Goal: Task Accomplishment & Management: Complete application form

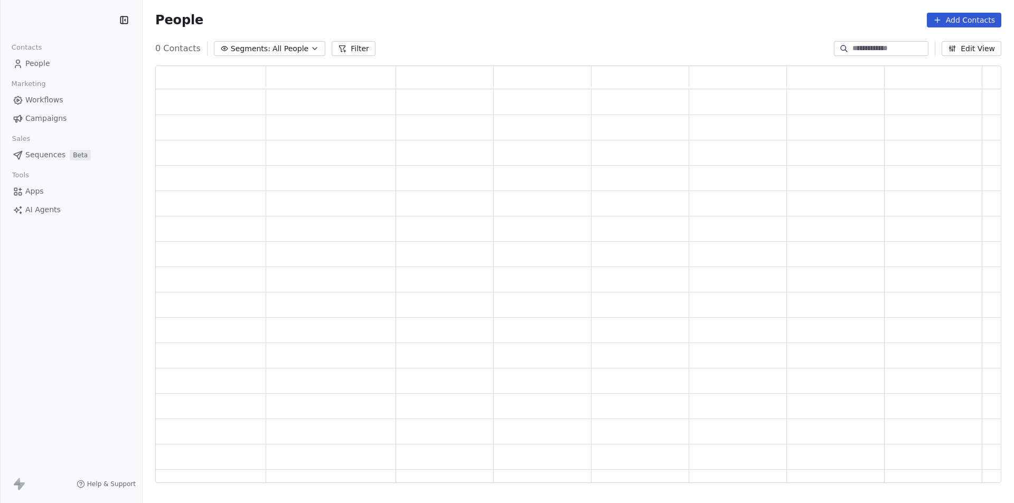
scroll to position [409, 838]
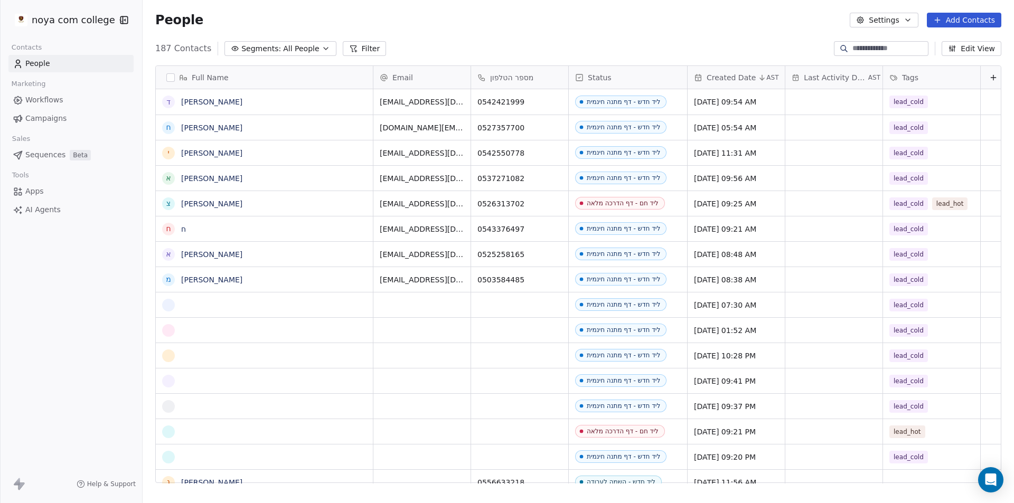
click at [947, 15] on button "Add Contacts" at bounding box center [964, 20] width 74 height 15
click at [947, 44] on span "Create new contact" at bounding box center [969, 42] width 72 height 11
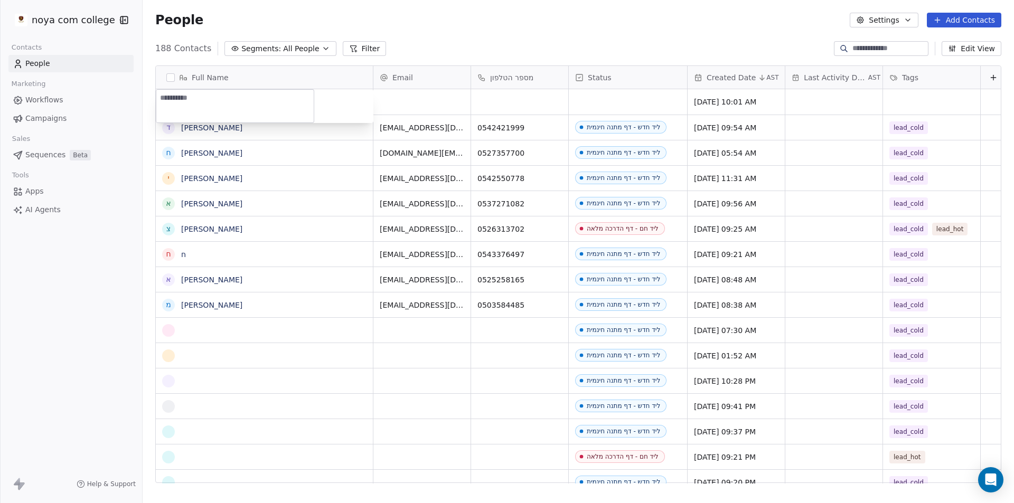
type textarea "********"
click at [523, 99] on html "noya com college Contacts People Marketing Workflows Campaigns Sales Sequences …" at bounding box center [507, 251] width 1014 height 503
click at [548, 96] on div "grid" at bounding box center [519, 101] width 97 height 25
click at [511, 101] on input at bounding box center [519, 102] width 93 height 21
click at [505, 104] on input at bounding box center [519, 102] width 93 height 21
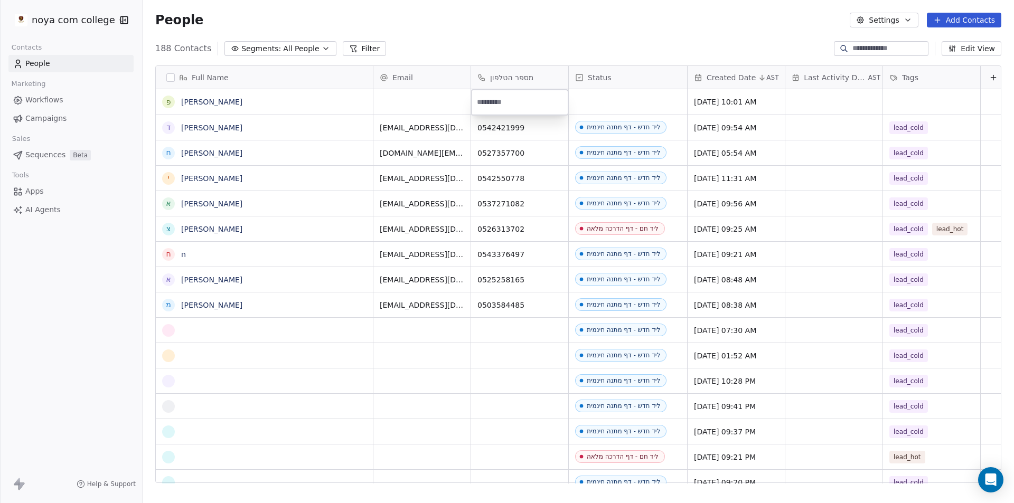
click at [506, 103] on input at bounding box center [519, 102] width 93 height 21
click at [586, 100] on html "noya com college Contacts People Marketing Workflows Campaigns Sales Sequences …" at bounding box center [507, 251] width 1014 height 503
drag, startPoint x: 511, startPoint y: 99, endPoint x: 538, endPoint y: 95, distance: 27.8
click at [538, 95] on div "grid" at bounding box center [519, 101] width 97 height 25
drag, startPoint x: 538, startPoint y: 97, endPoint x: 546, endPoint y: 97, distance: 8.4
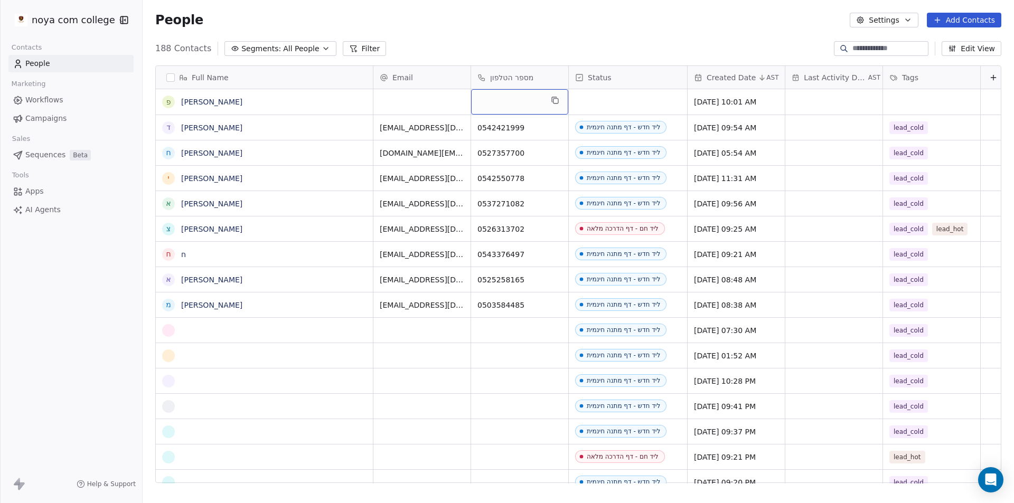
click at [546, 97] on div "grid" at bounding box center [519, 101] width 97 height 25
click at [526, 103] on div "grid" at bounding box center [519, 101] width 97 height 25
type input "**********"
click at [650, 105] on html "noya com college Contacts People Marketing Workflows Campaigns Sales Sequences …" at bounding box center [507, 251] width 1014 height 503
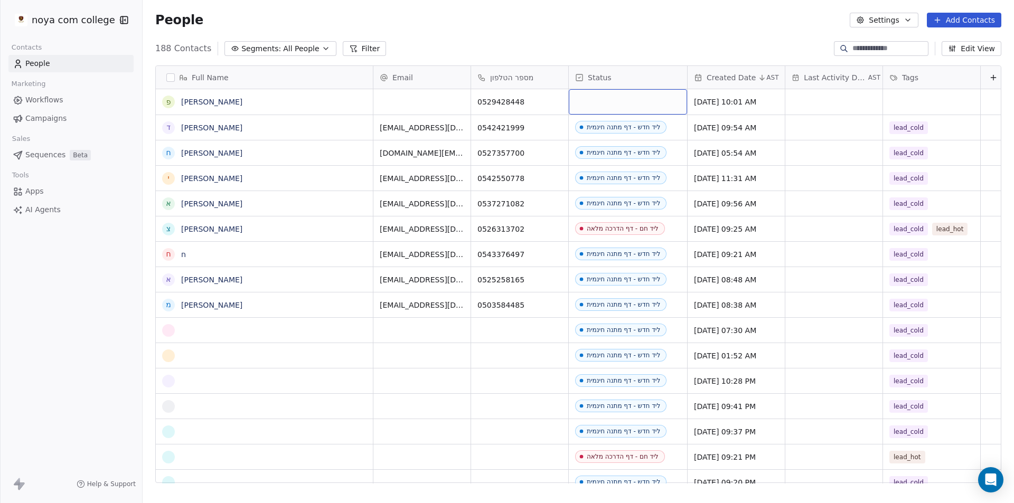
click at [650, 103] on div "grid" at bounding box center [628, 101] width 118 height 25
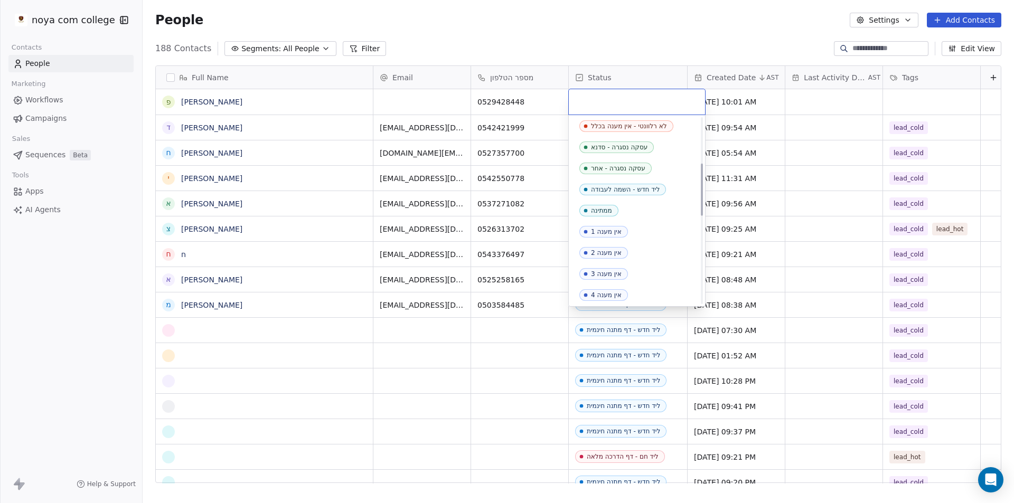
scroll to position [158, 0]
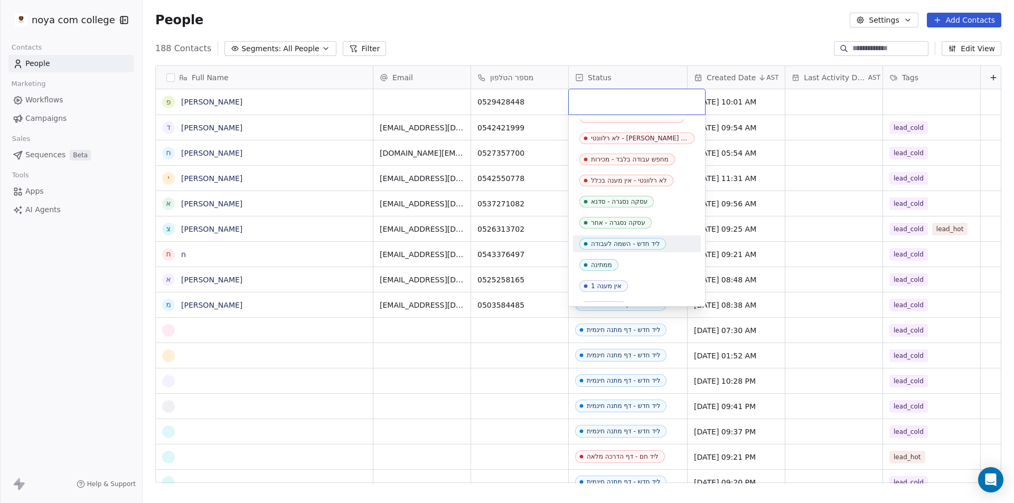
click at [647, 245] on div "ליד חדש - השמה לעבודה" at bounding box center [625, 243] width 69 height 7
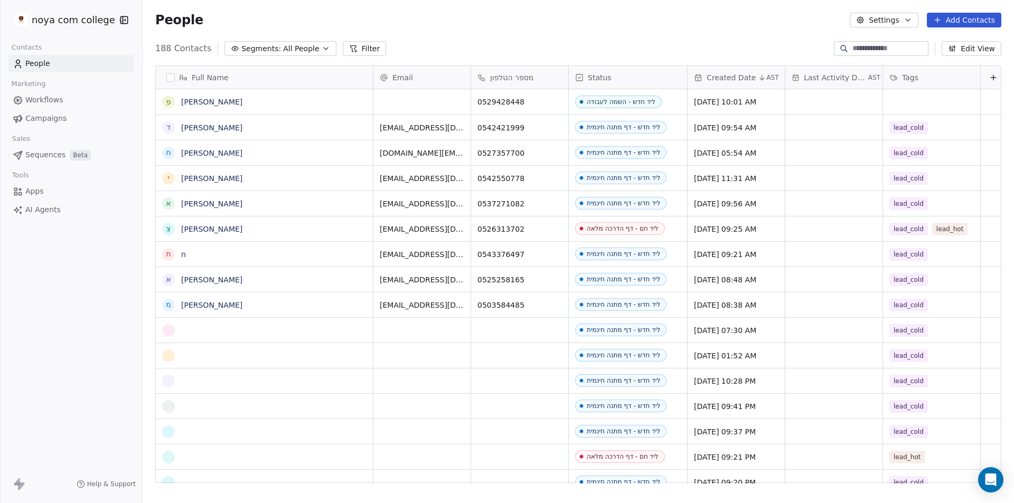
click at [713, 5] on div "People Settings Add Contacts" at bounding box center [578, 20] width 871 height 40
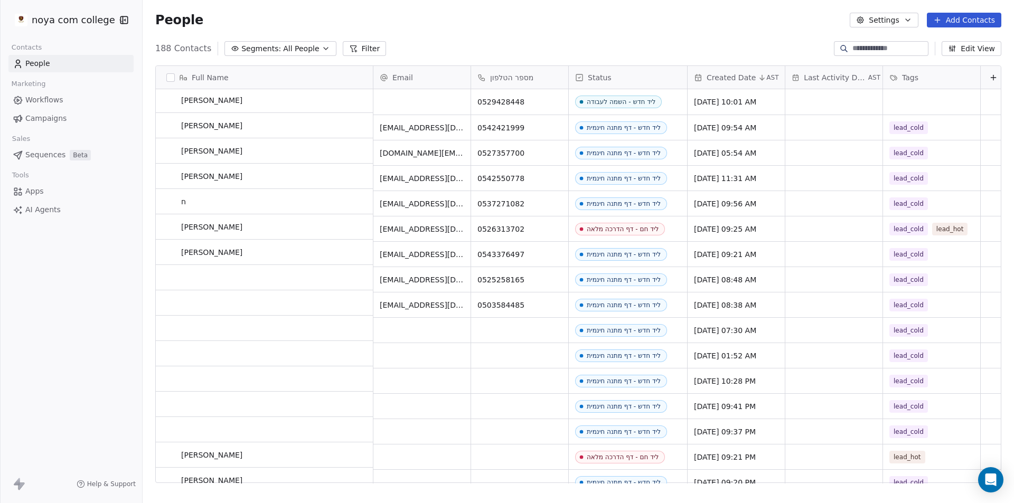
scroll to position [0, 0]
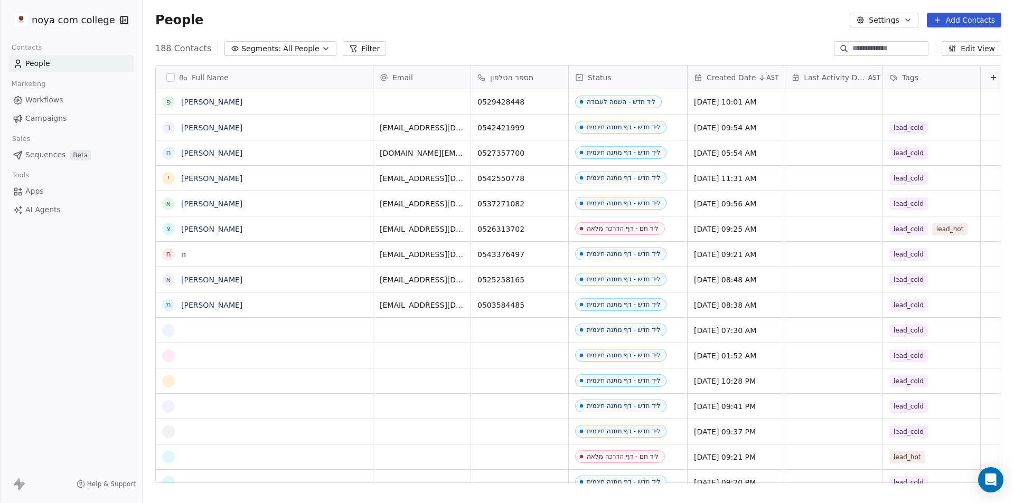
click at [973, 19] on button "Add Contacts" at bounding box center [964, 20] width 74 height 15
click at [961, 43] on span "Create new contact" at bounding box center [969, 42] width 72 height 11
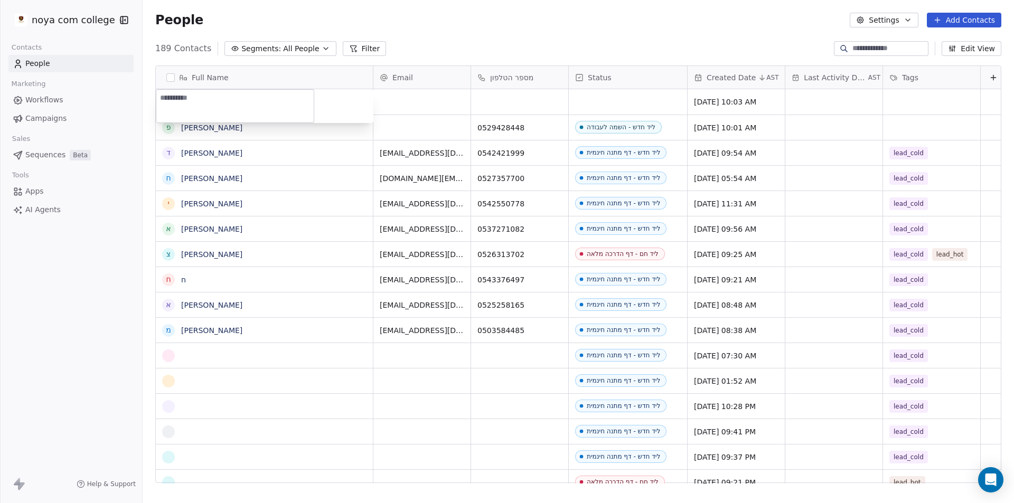
type textarea "**********"
click at [527, 93] on html "noya com college Contacts People Marketing Workflows Campaigns Sales Sequences …" at bounding box center [507, 251] width 1014 height 503
click at [534, 112] on div "grid" at bounding box center [519, 101] width 97 height 25
click at [536, 100] on div "grid" at bounding box center [519, 101] width 97 height 25
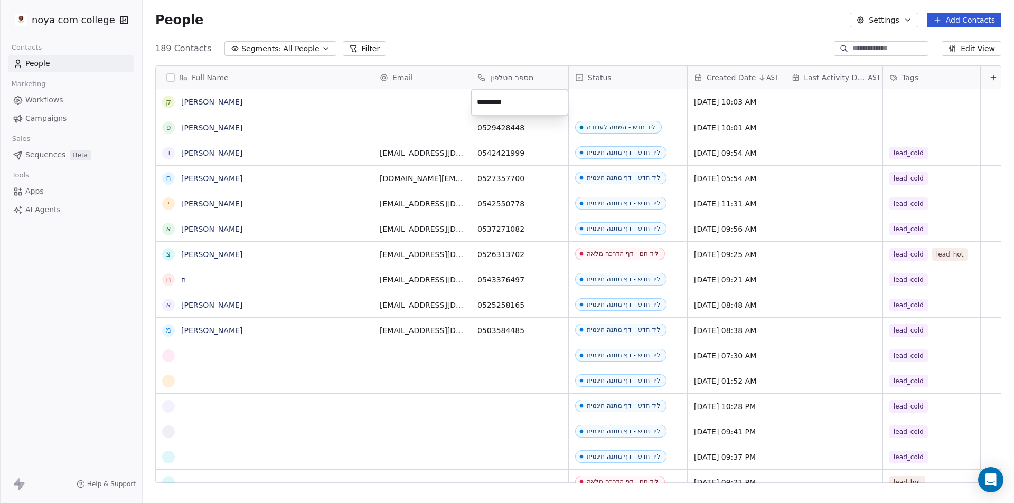
type input "**********"
click at [630, 93] on html "noya com college Contacts People Marketing Workflows Campaigns Sales Sequences …" at bounding box center [507, 251] width 1014 height 503
click at [630, 100] on div "grid" at bounding box center [628, 101] width 118 height 25
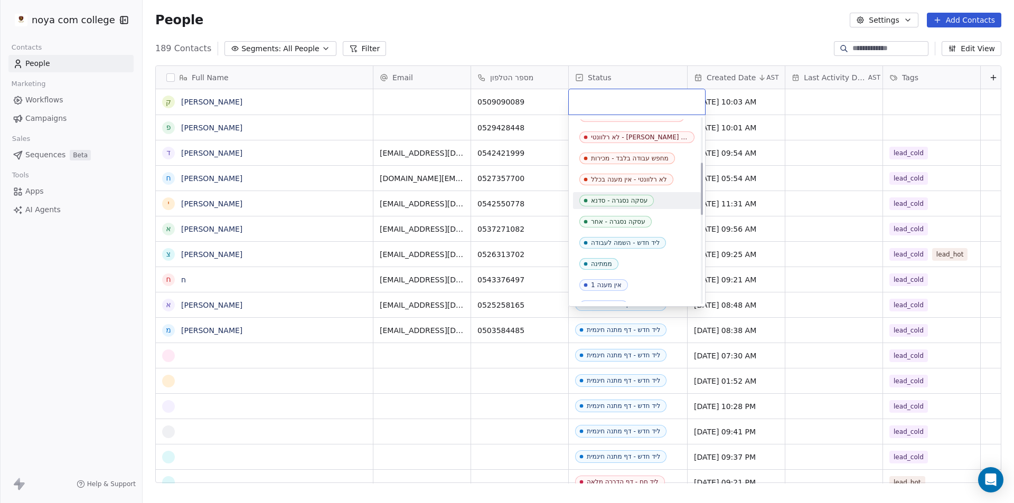
scroll to position [158, 0]
click at [645, 250] on div "ליד חדש - השמה לעבודה" at bounding box center [637, 243] width 128 height 17
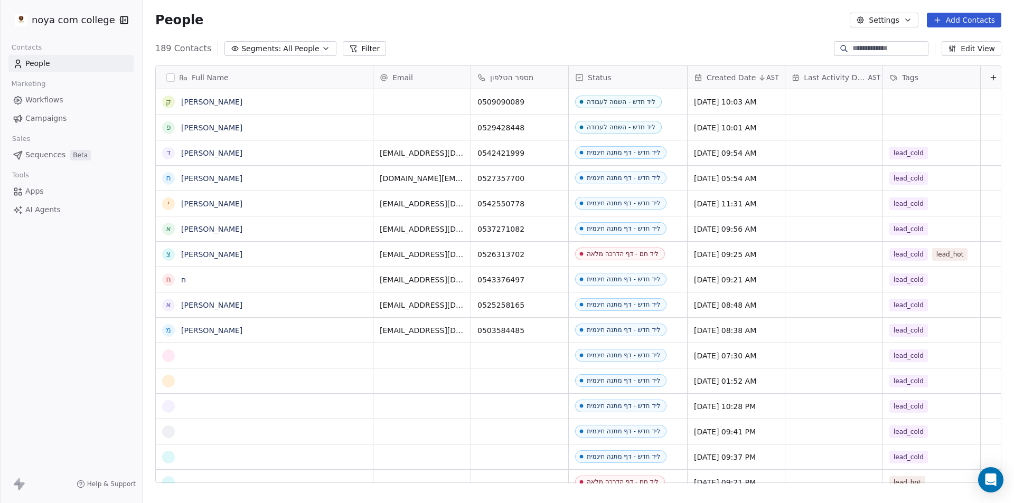
click at [960, 23] on button "Add Contacts" at bounding box center [964, 20] width 74 height 15
click at [951, 39] on span "Create new contact" at bounding box center [969, 42] width 72 height 11
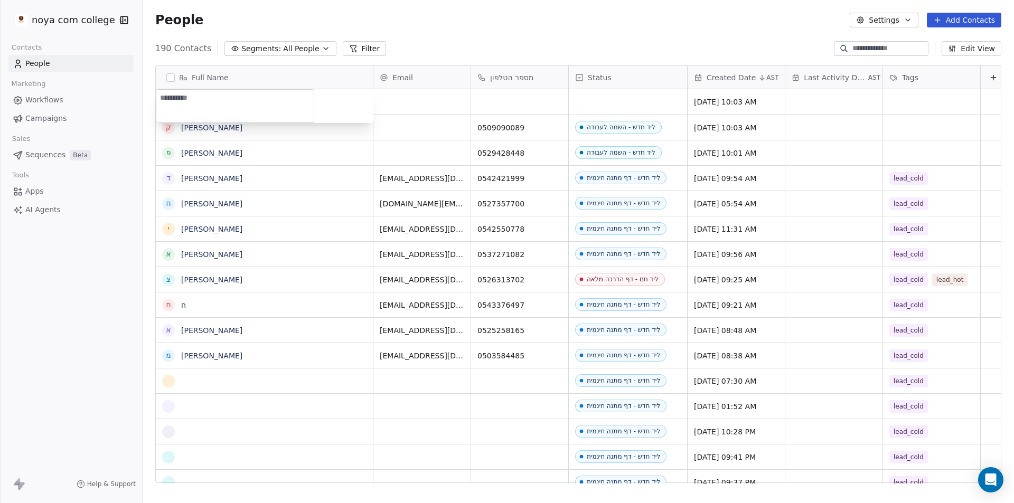
click at [232, 108] on textarea at bounding box center [234, 106] width 157 height 33
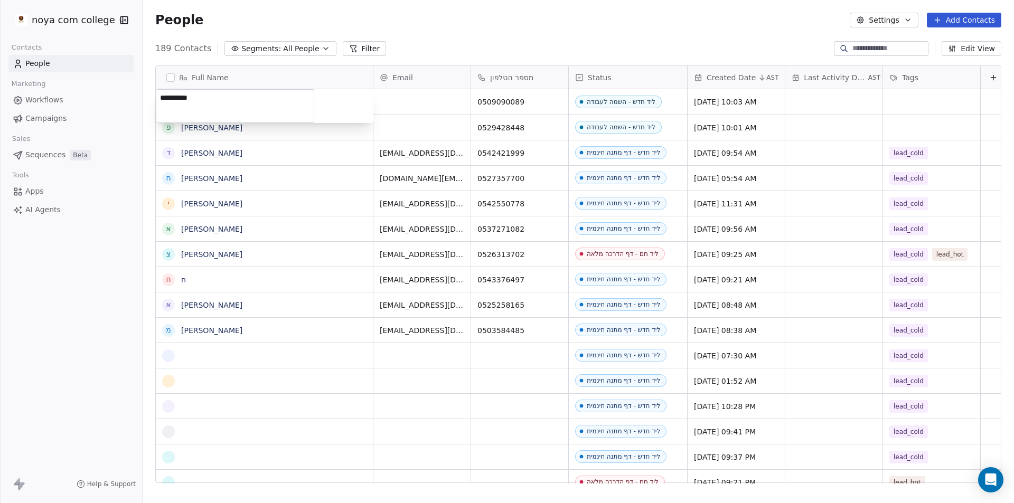
click at [604, 8] on html "noya com college Contacts People Marketing Workflows Campaigns Sales Sequences …" at bounding box center [507, 251] width 1014 height 503
click at [970, 19] on html "noya com college Contacts People Marketing Workflows Campaigns Sales Sequences …" at bounding box center [507, 251] width 1014 height 503
click at [969, 20] on button "Add Contacts" at bounding box center [964, 20] width 74 height 15
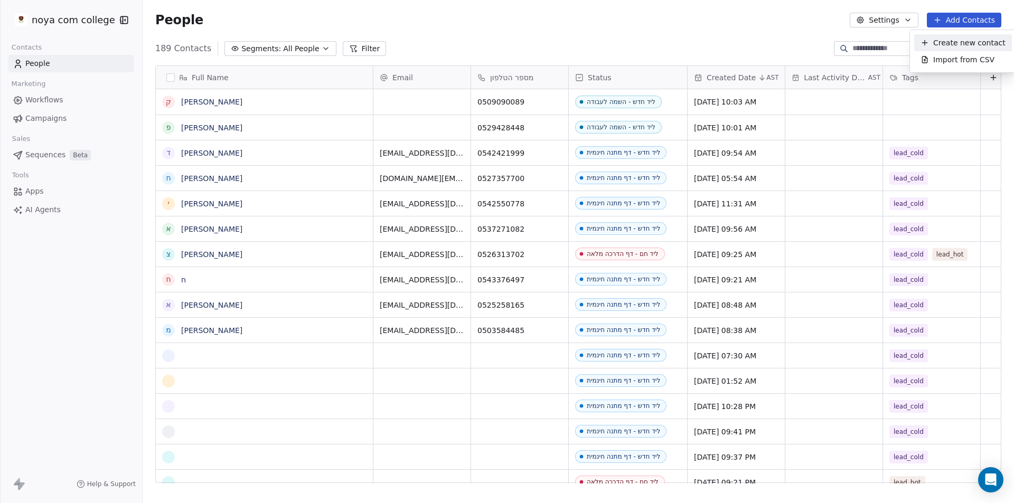
click at [955, 44] on span "Create new contact" at bounding box center [969, 42] width 72 height 11
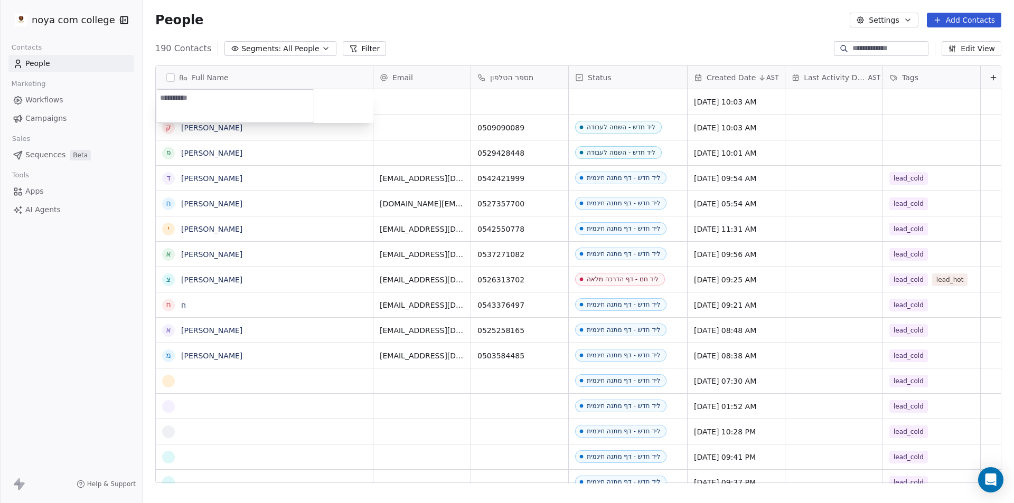
type textarea "********"
click at [596, 96] on html "noya com college Contacts People Marketing Workflows Campaigns Sales Sequences …" at bounding box center [507, 251] width 1014 height 503
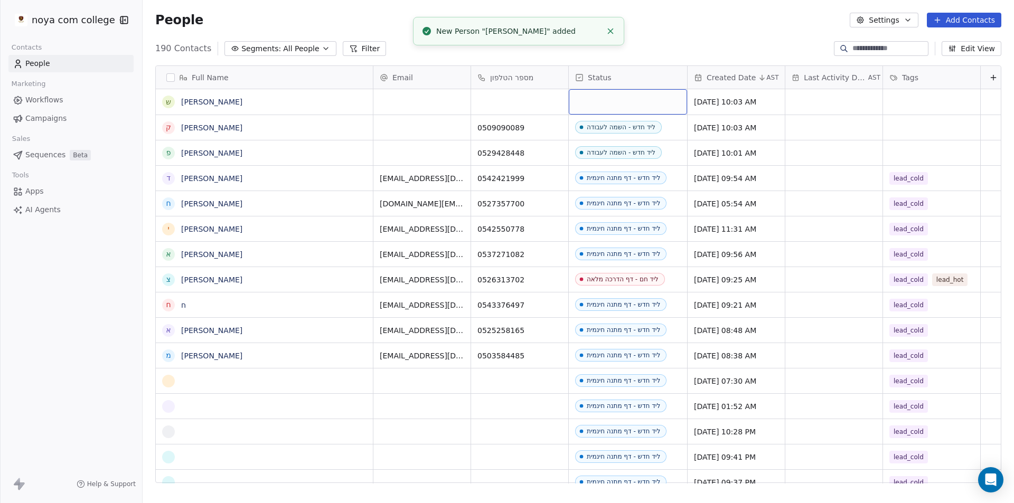
click at [596, 96] on div "grid" at bounding box center [628, 101] width 118 height 25
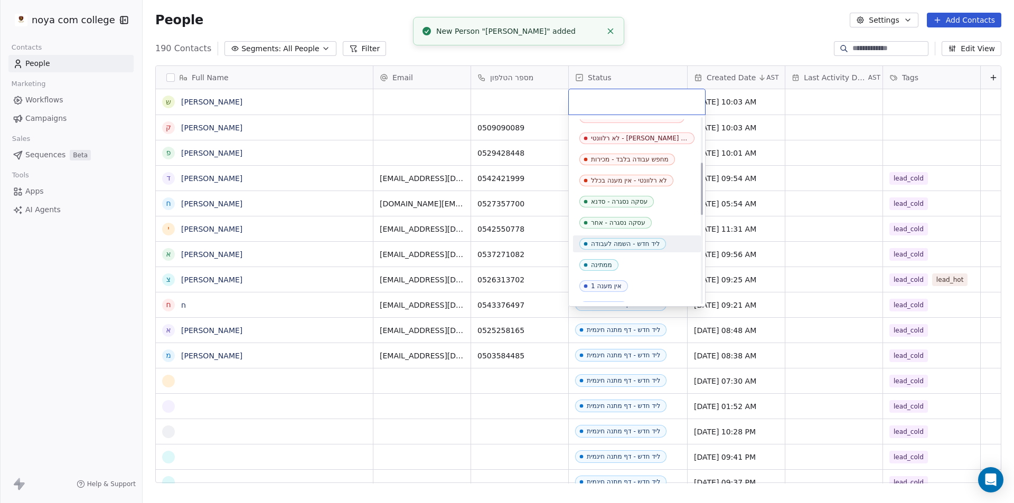
click at [646, 244] on div "ליד חדש - השמה לעבודה" at bounding box center [625, 243] width 69 height 7
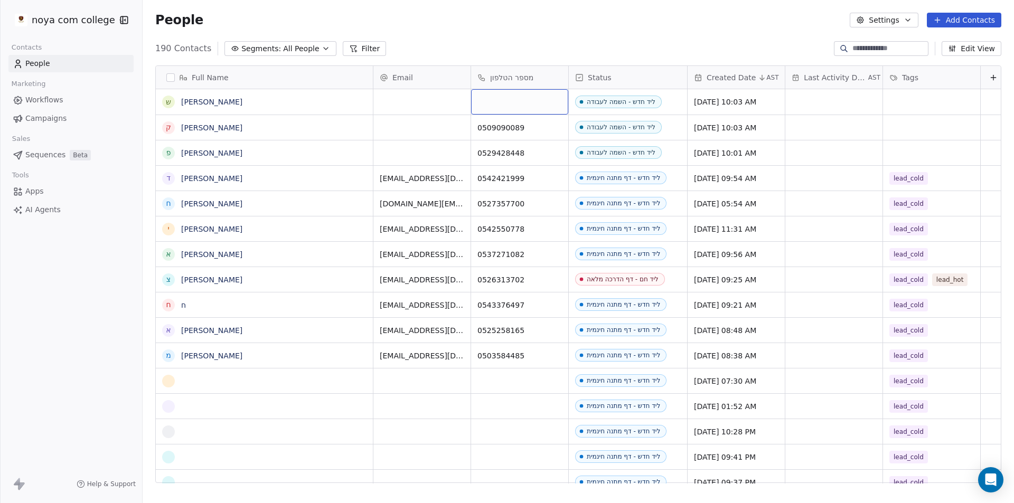
click at [496, 110] on div "grid" at bounding box center [519, 101] width 97 height 25
type input "**********"
click at [557, 26] on html "noya com college Contacts People Marketing Workflows Campaigns Sales Sequences …" at bounding box center [507, 251] width 1014 height 503
click at [964, 21] on button "Add Contacts" at bounding box center [964, 20] width 74 height 15
click at [943, 42] on span "Create new contact" at bounding box center [969, 42] width 72 height 11
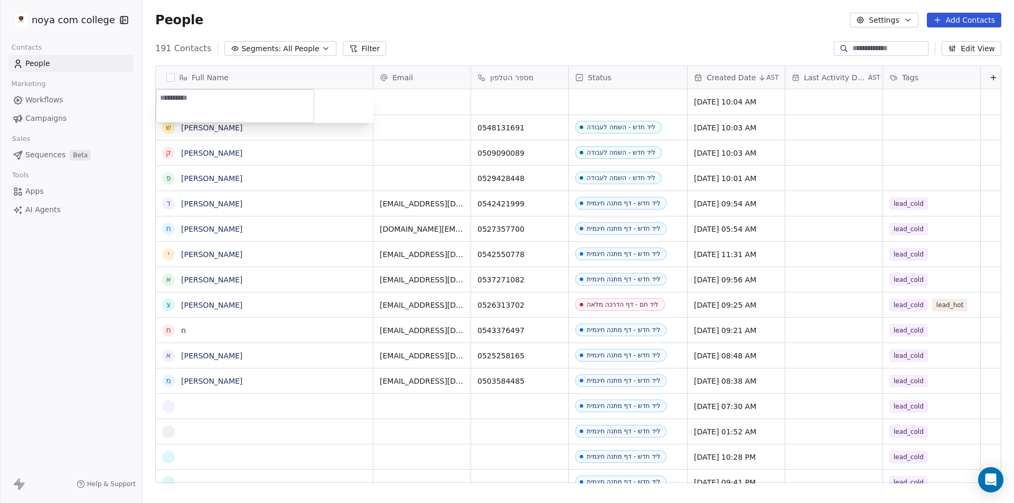
type textarea "*******"
click at [611, 97] on html "noya com college Contacts People Marketing Workflows Campaigns Sales Sequences …" at bounding box center [507, 251] width 1014 height 503
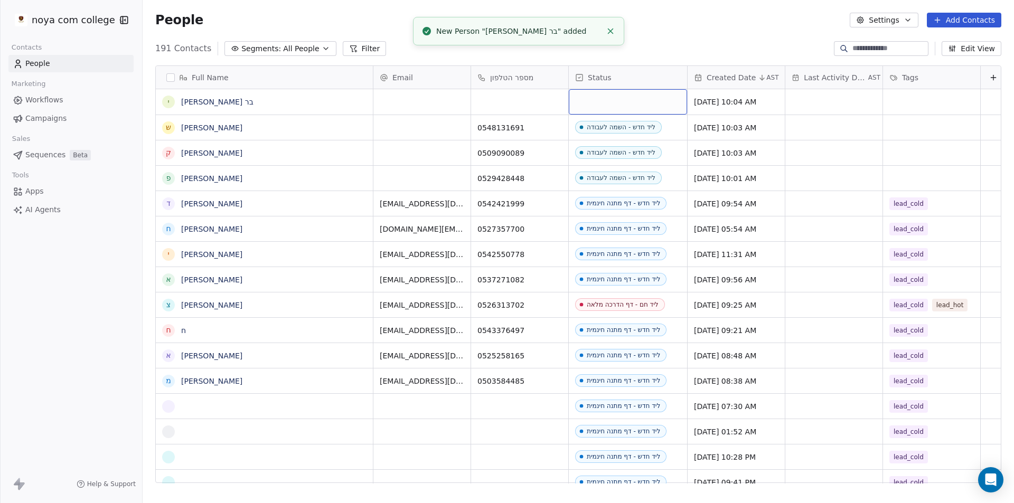
click at [607, 102] on div "grid" at bounding box center [628, 101] width 118 height 25
click at [607, 103] on div "grid" at bounding box center [628, 101] width 118 height 25
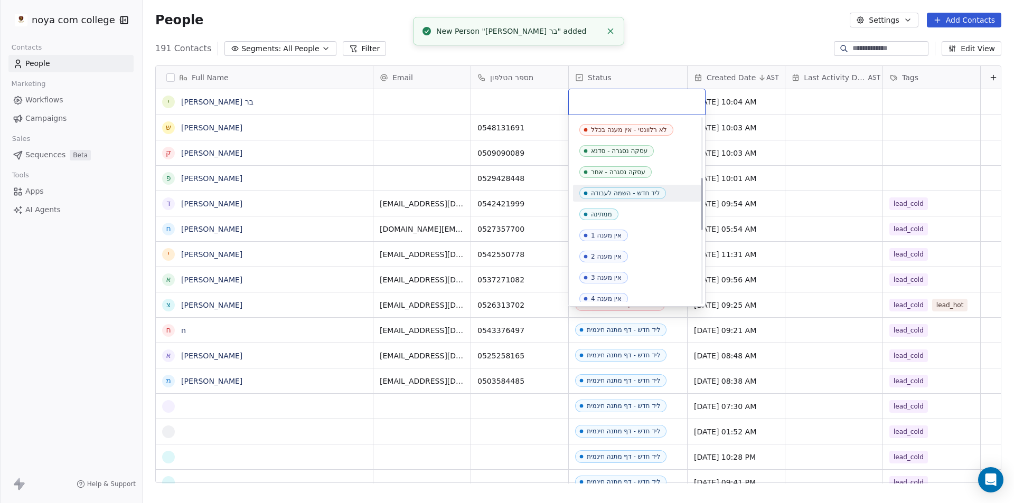
scroll to position [211, 0]
click at [631, 182] on div "ליד חדש - לימודי מכירות בטיפול נציג לא רלוונטי - מחיר חם לפני סגירה חזרה בשעה ס…" at bounding box center [637, 233] width 128 height 650
drag, startPoint x: 628, startPoint y: 193, endPoint x: 607, endPoint y: 159, distance: 39.1
click at [629, 193] on div "ליד חדש - השמה לעבודה" at bounding box center [625, 190] width 69 height 7
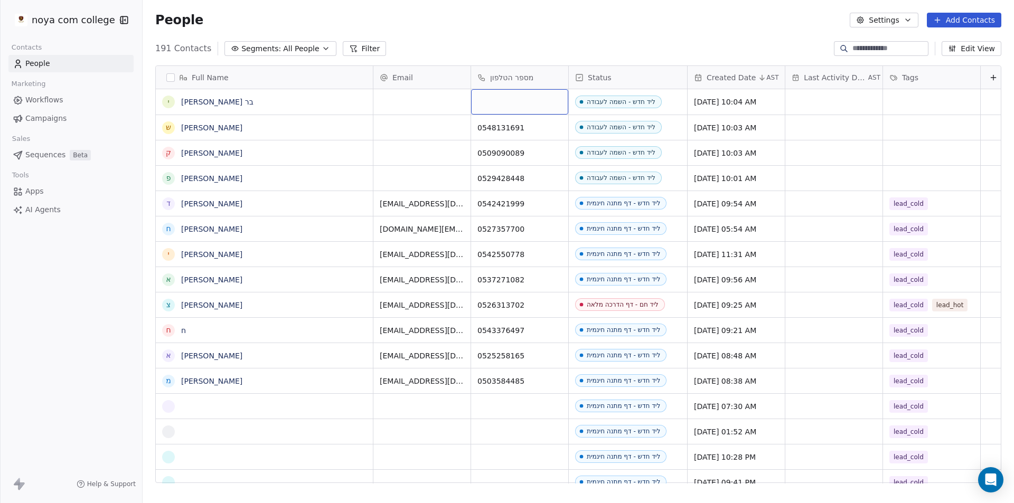
click at [531, 92] on div "grid" at bounding box center [519, 101] width 97 height 25
type input "**********"
click at [634, 5] on html "noya com college Contacts People Marketing Workflows Campaigns Sales Sequences …" at bounding box center [507, 251] width 1014 height 503
click at [958, 23] on button "Add Contacts" at bounding box center [964, 20] width 74 height 15
click at [956, 43] on span "Create new contact" at bounding box center [969, 42] width 72 height 11
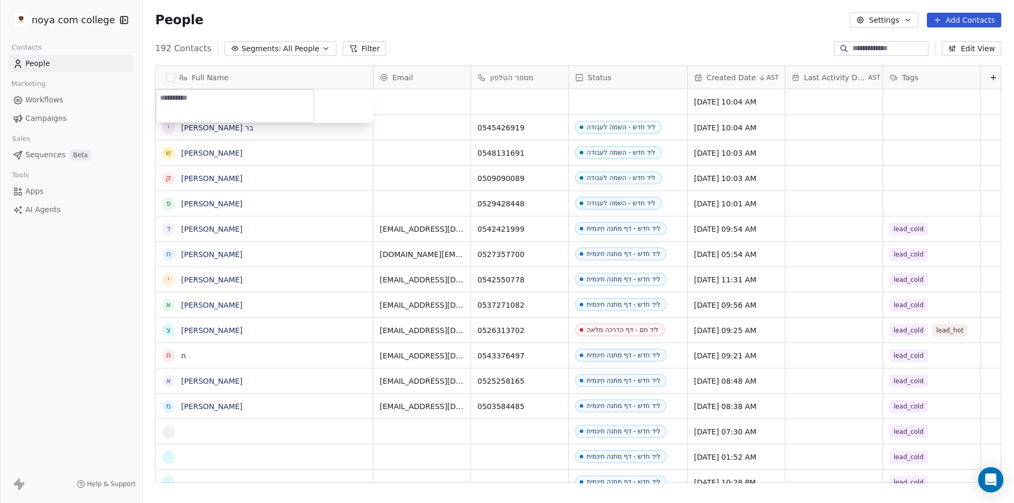
type textarea "*********"
click at [538, 95] on html "noya com college Contacts People Marketing Workflows Campaigns Sales Sequences …" at bounding box center [507, 251] width 1014 height 503
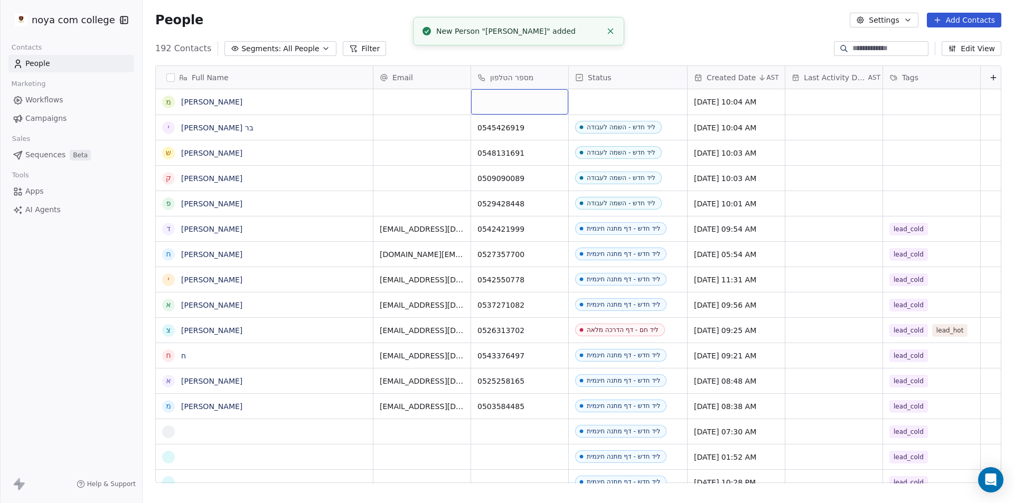
click at [531, 105] on div "grid" at bounding box center [519, 101] width 97 height 25
type input "**********"
click at [653, 105] on html "noya com college Contacts People Marketing Workflows Campaigns Sales Sequences …" at bounding box center [507, 251] width 1014 height 503
click at [652, 105] on div "grid" at bounding box center [628, 101] width 118 height 25
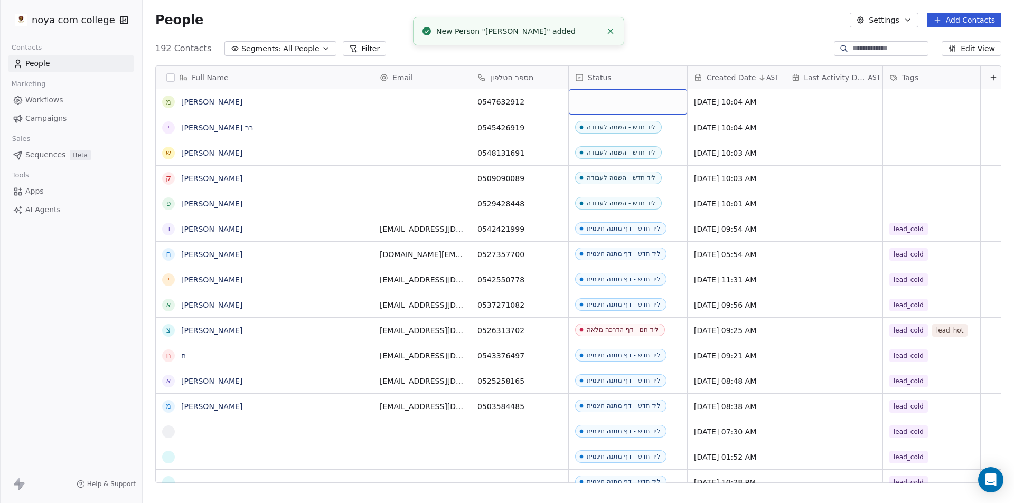
click at [652, 105] on div "grid" at bounding box center [628, 101] width 118 height 25
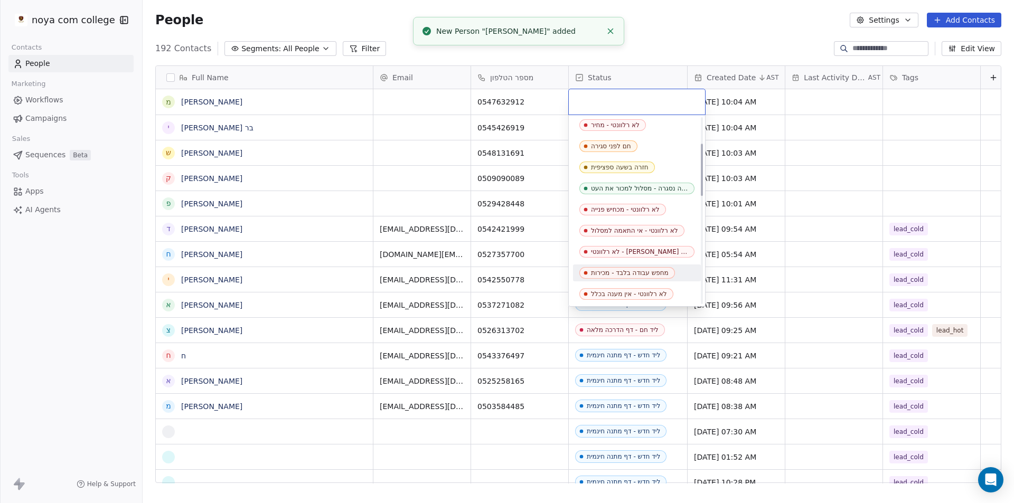
scroll to position [158, 0]
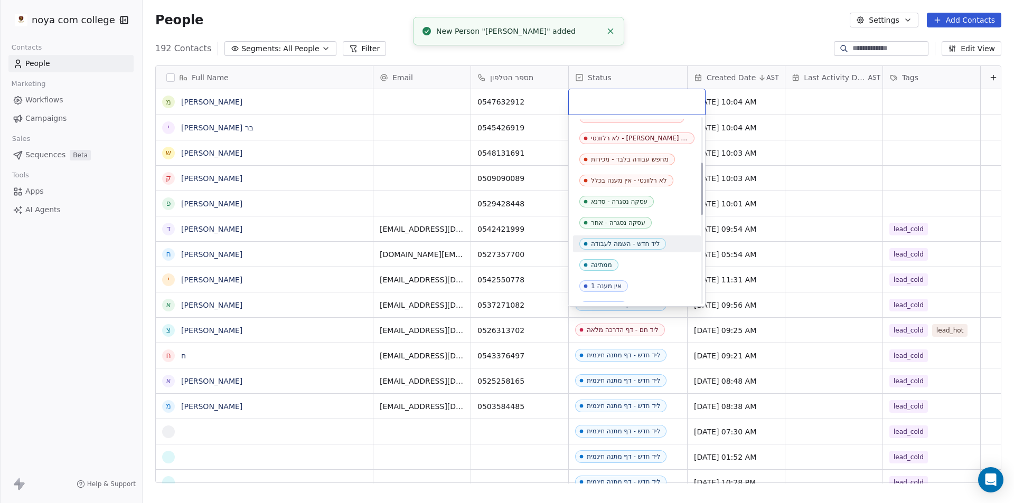
click at [654, 245] on div "ליד חדש - השמה לעבודה" at bounding box center [625, 243] width 69 height 7
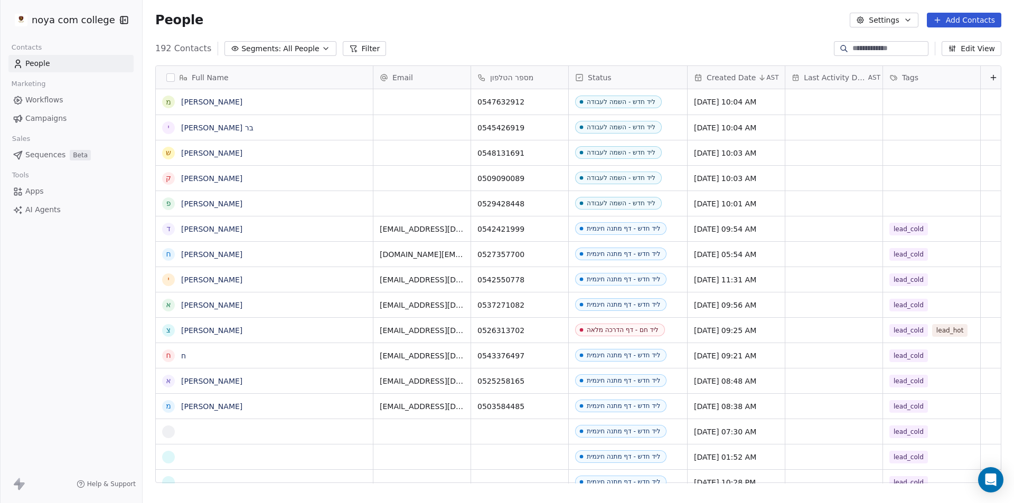
click at [755, 22] on div "People Settings Add Contacts" at bounding box center [578, 20] width 846 height 15
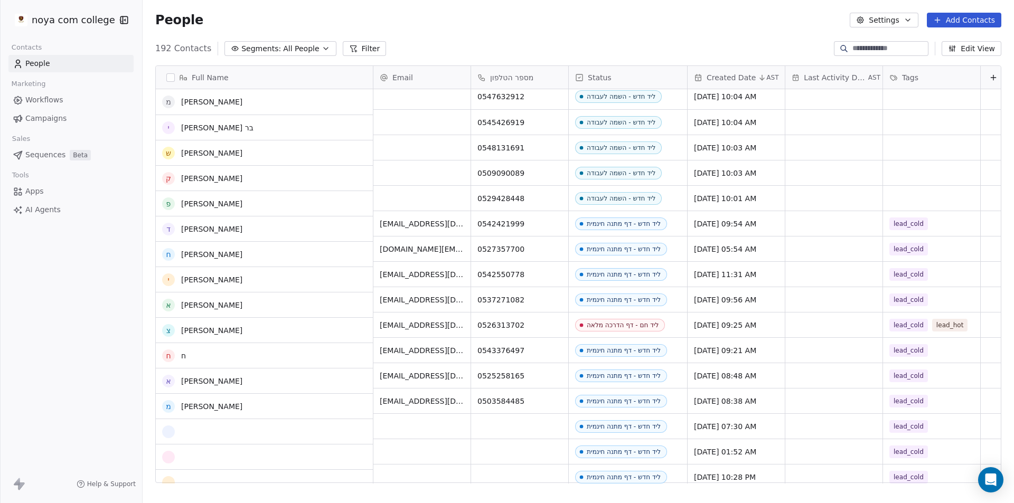
scroll to position [0, 0]
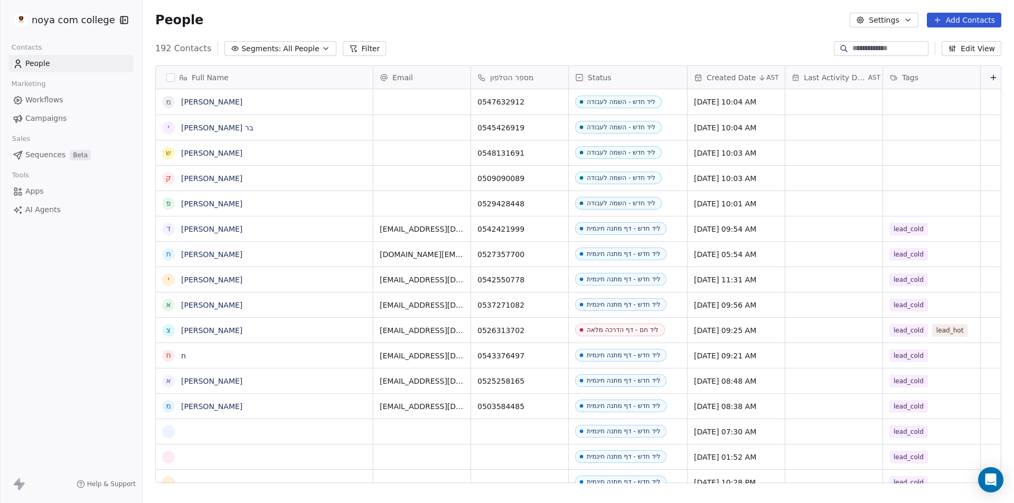
click at [988, 21] on button "Add Contacts" at bounding box center [964, 20] width 74 height 15
click at [964, 42] on span "Create new contact" at bounding box center [969, 42] width 72 height 11
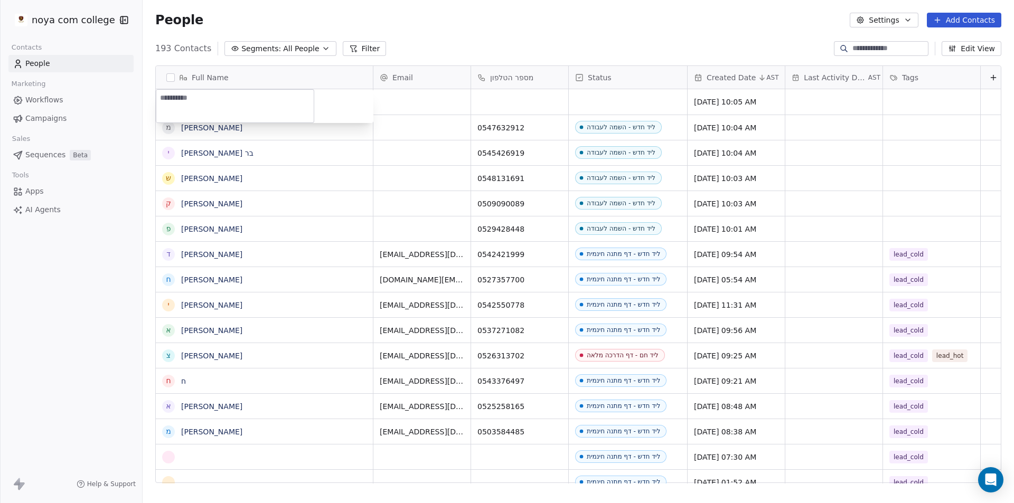
type textarea "**********"
click at [619, 100] on html "noya com college Contacts People Marketing Workflows Campaigns Sales Sequences …" at bounding box center [507, 251] width 1014 height 503
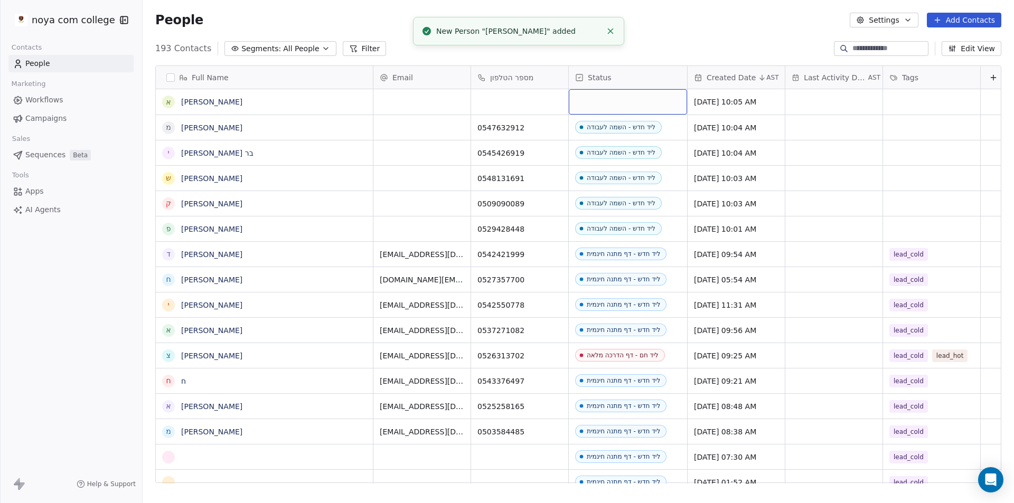
click at [617, 100] on div "grid" at bounding box center [628, 101] width 118 height 25
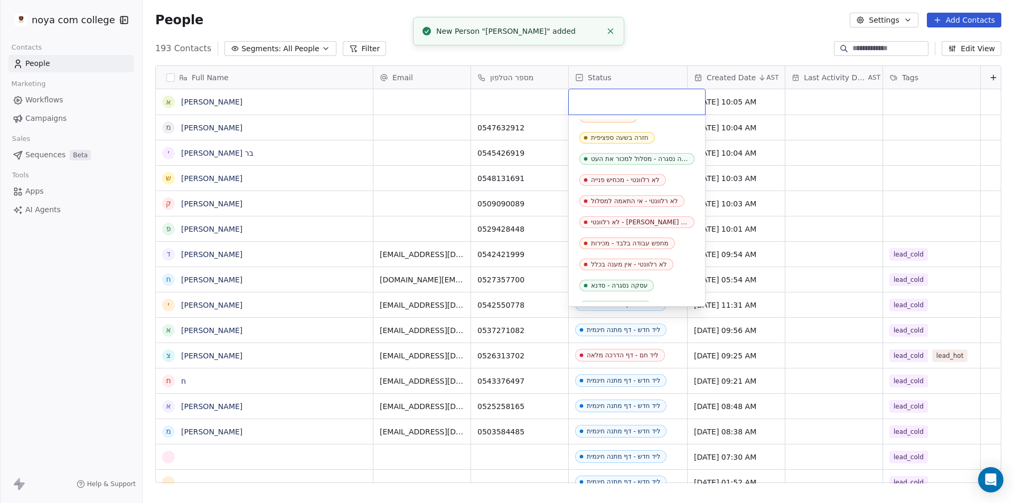
scroll to position [211, 0]
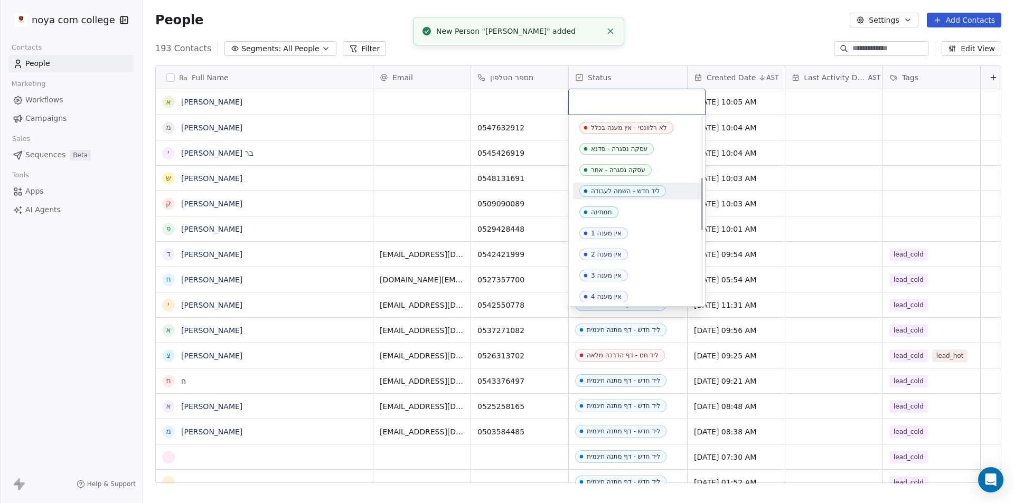
click at [633, 186] on span "ליד חדש - השמה לעבודה" at bounding box center [622, 191] width 87 height 12
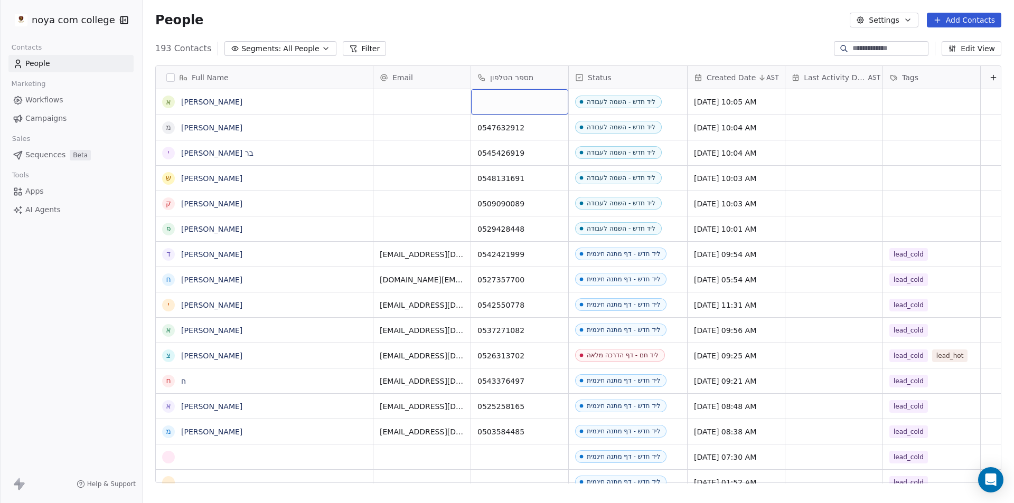
click at [562, 105] on div "grid" at bounding box center [519, 101] width 97 height 25
click at [513, 99] on div "grid" at bounding box center [519, 101] width 97 height 25
type input "**********"
click at [625, 17] on html "noya com college Contacts People Marketing Workflows Campaigns Sales Sequences …" at bounding box center [507, 251] width 1014 height 503
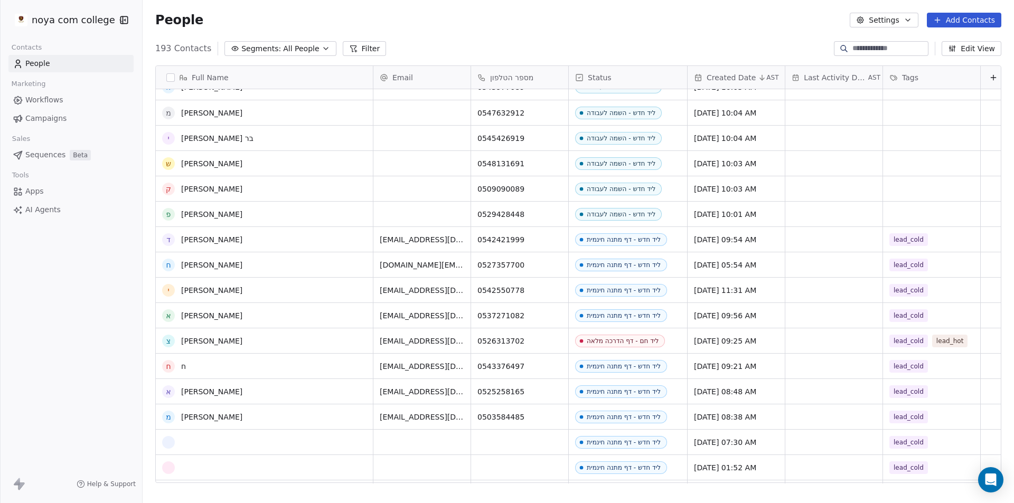
scroll to position [0, 0]
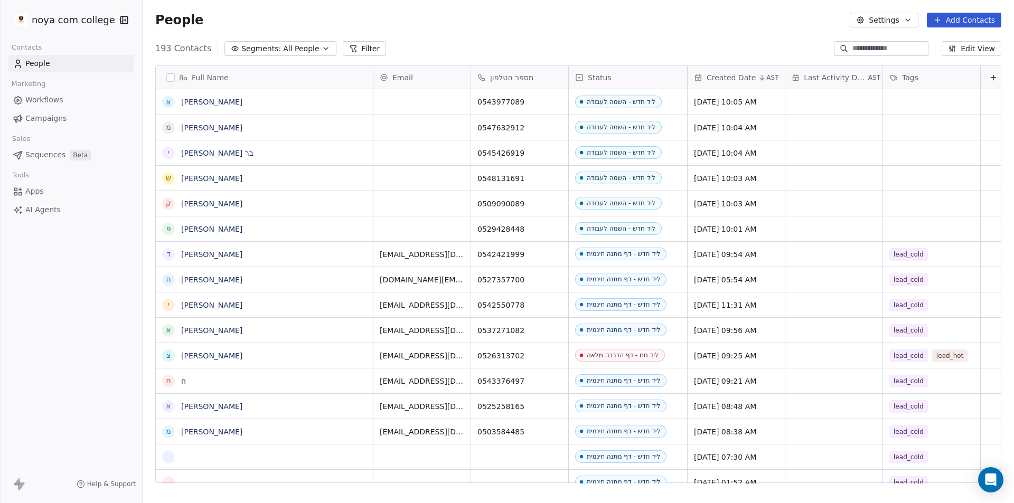
scroll to position [435, 863]
click at [963, 24] on button "Add Contacts" at bounding box center [964, 20] width 74 height 15
click at [927, 38] on div "Create new contact" at bounding box center [962, 42] width 85 height 11
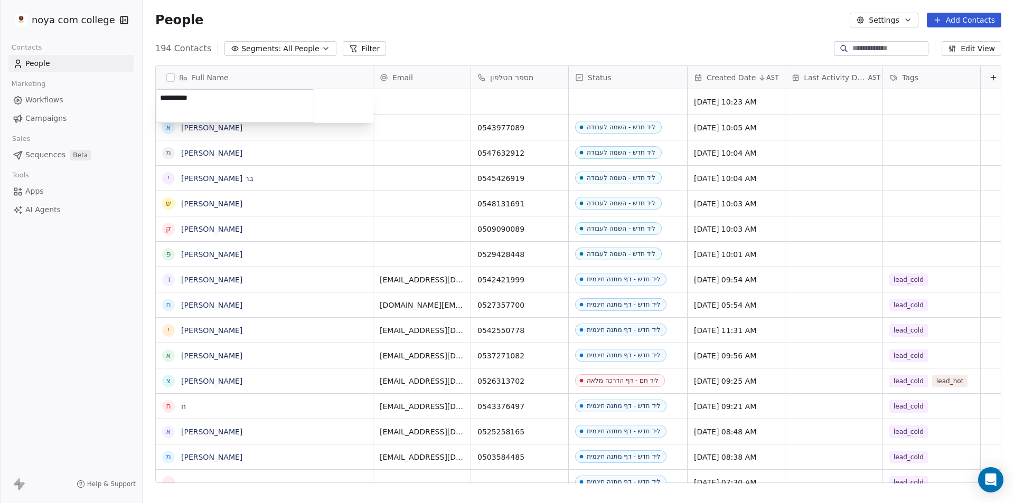
type textarea "**********"
click at [518, 95] on html "noya com college Contacts People Marketing Workflows Campaigns Sales Sequences …" at bounding box center [507, 251] width 1014 height 503
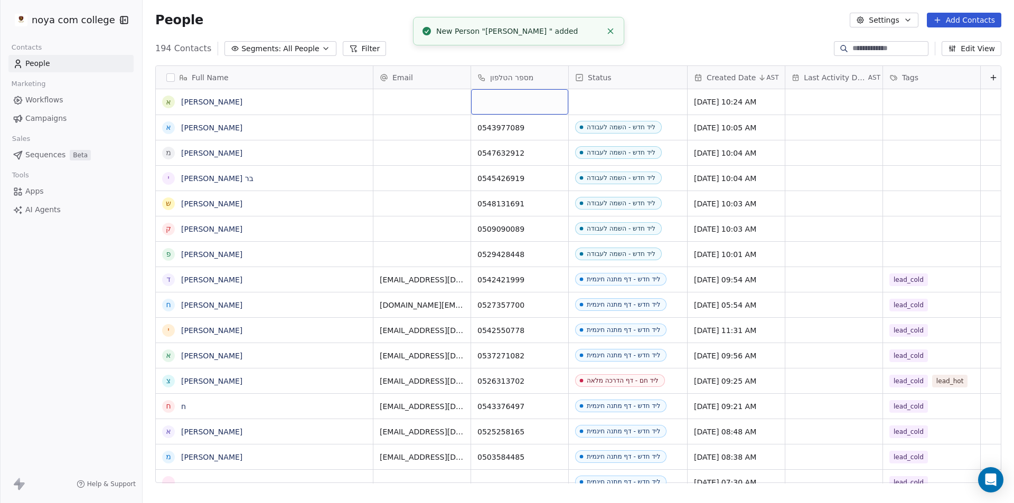
click at [515, 93] on div "grid" at bounding box center [519, 101] width 97 height 25
click at [509, 111] on div "grid" at bounding box center [519, 101] width 97 height 25
click at [512, 108] on div "grid" at bounding box center [519, 101] width 97 height 25
click at [518, 102] on div "grid" at bounding box center [519, 101] width 97 height 25
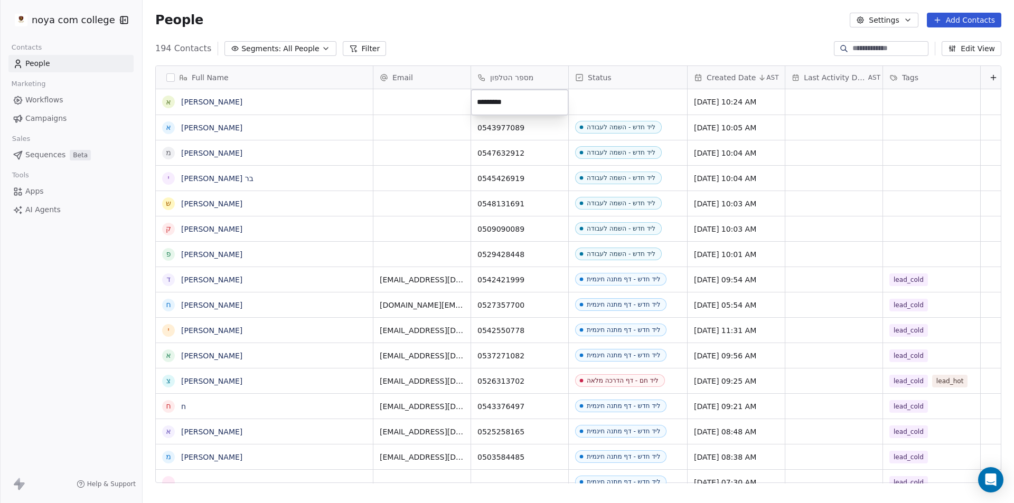
type input "**********"
click at [618, 89] on html "noya com college Contacts People Marketing Workflows Campaigns Sales Sequences …" at bounding box center [507, 251] width 1014 height 503
click at [618, 89] on div "Email מספר הטלפון Status Created Date AST Last Activity Date AST Tags" at bounding box center [689, 77] width 633 height 23
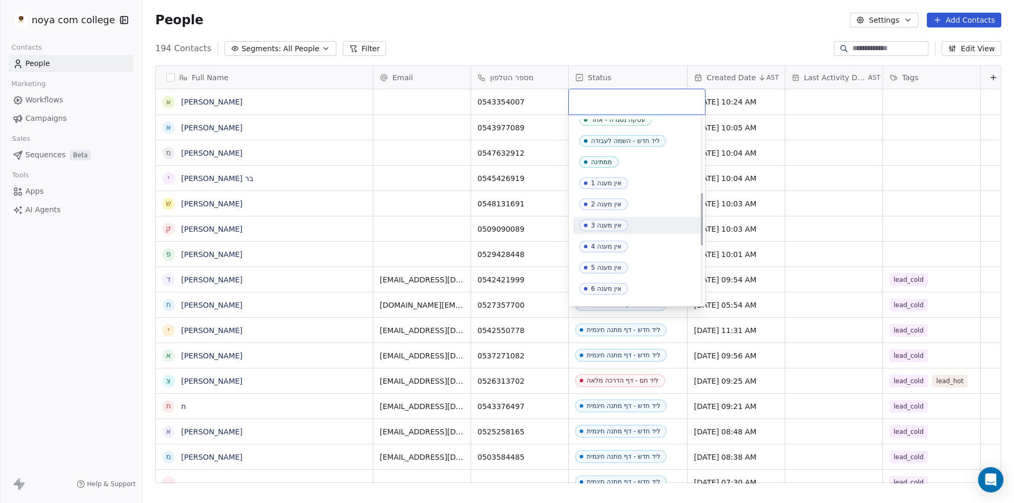
scroll to position [264, 0]
drag, startPoint x: 644, startPoint y: 135, endPoint x: 648, endPoint y: 118, distance: 17.6
click at [644, 135] on div "ליד חדש - השמה לעבודה" at bounding box center [625, 138] width 69 height 7
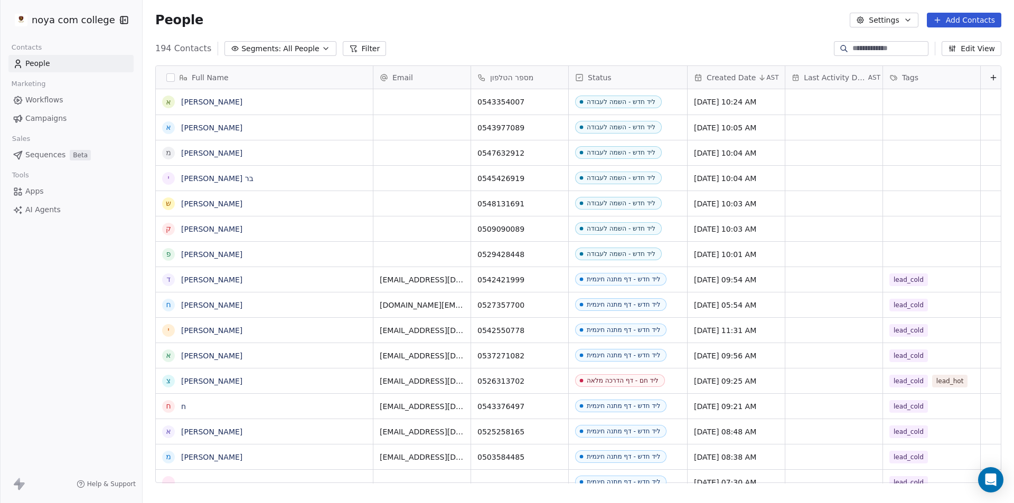
click at [696, 27] on div "People Settings Add Contacts" at bounding box center [578, 20] width 871 height 40
click at [977, 16] on button "Add Contacts" at bounding box center [964, 20] width 74 height 15
click at [972, 40] on span "Create new contact" at bounding box center [969, 42] width 72 height 11
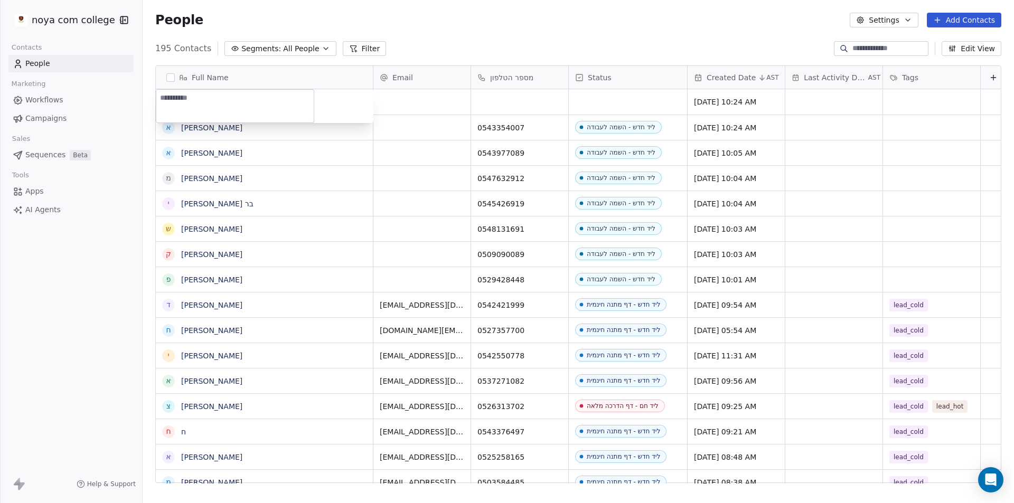
click at [238, 101] on textarea at bounding box center [234, 106] width 157 height 33
type textarea "*******"
click at [529, 96] on html "noya com college Contacts People Marketing Workflows Campaigns Sales Sequences …" at bounding box center [507, 251] width 1014 height 503
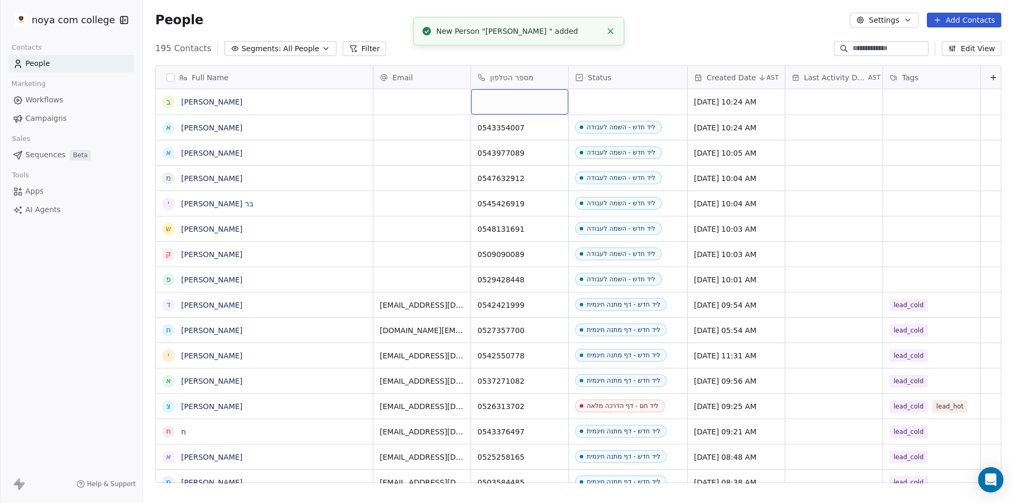
click at [529, 96] on div "grid" at bounding box center [519, 101] width 97 height 25
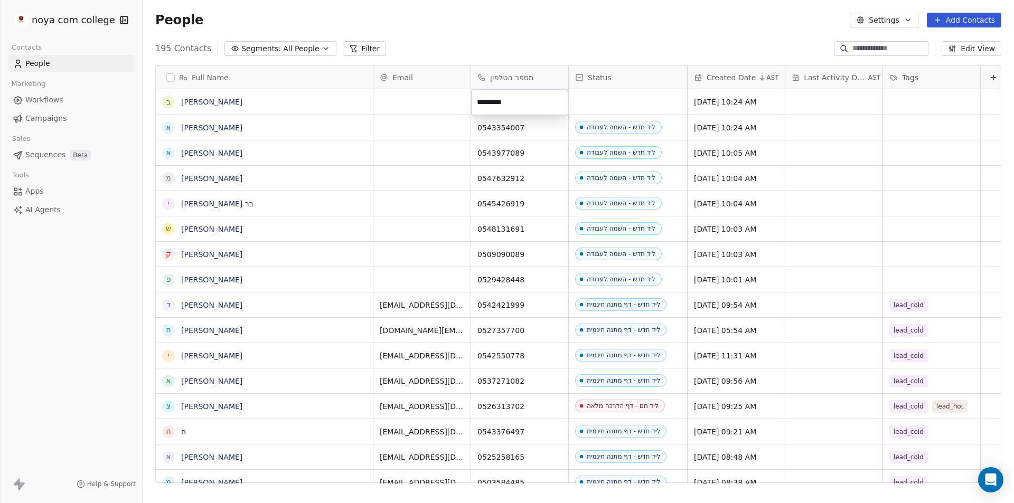
type input "**********"
click at [449, 30] on html "noya com college Contacts People Marketing Workflows Campaigns Sales Sequences …" at bounding box center [507, 251] width 1014 height 503
click at [984, 22] on button "Add Contacts" at bounding box center [964, 20] width 74 height 15
click at [945, 43] on span "Create new contact" at bounding box center [969, 42] width 72 height 11
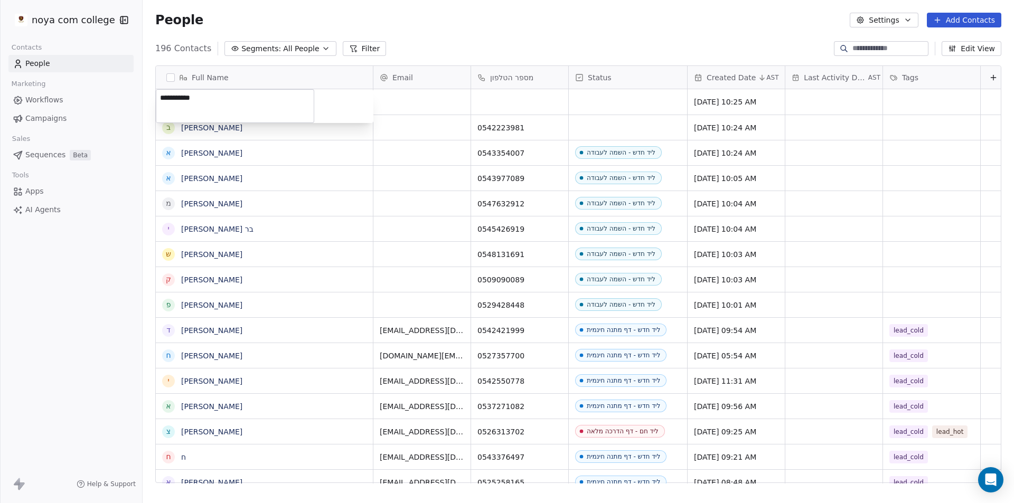
type textarea "**********"
click at [487, 103] on html "noya com college Contacts People Marketing Workflows Campaigns Sales Sequences …" at bounding box center [507, 251] width 1014 height 503
click at [486, 103] on div "grid" at bounding box center [519, 101] width 97 height 25
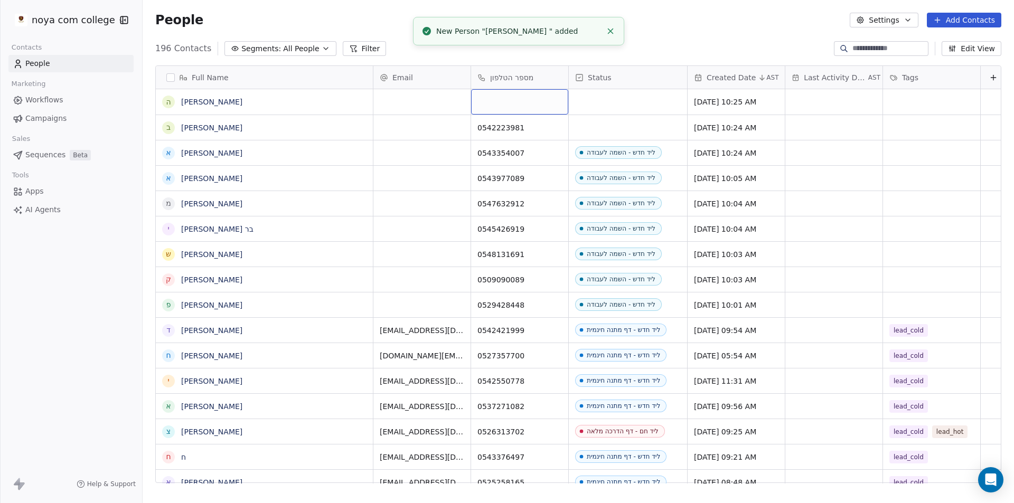
click at [486, 103] on div "grid" at bounding box center [519, 101] width 97 height 25
click at [525, 103] on div "grid" at bounding box center [519, 101] width 97 height 25
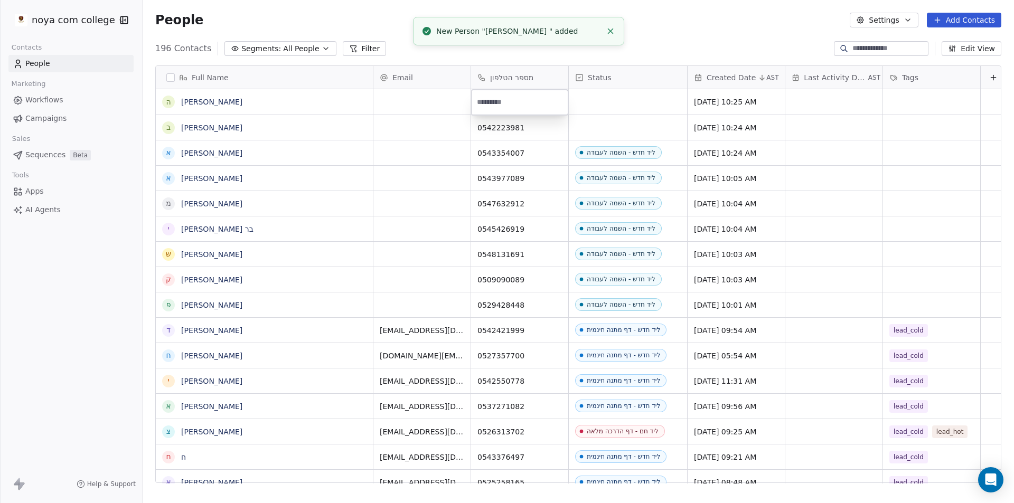
click at [525, 103] on input at bounding box center [519, 102] width 93 height 21
type input "**********"
click at [631, 44] on html "noya com college Contacts People Marketing Workflows Campaigns Sales Sequences …" at bounding box center [507, 251] width 1014 height 503
click at [968, 20] on html "noya com college Contacts People Marketing Workflows Campaigns Sales Sequences …" at bounding box center [507, 251] width 1014 height 503
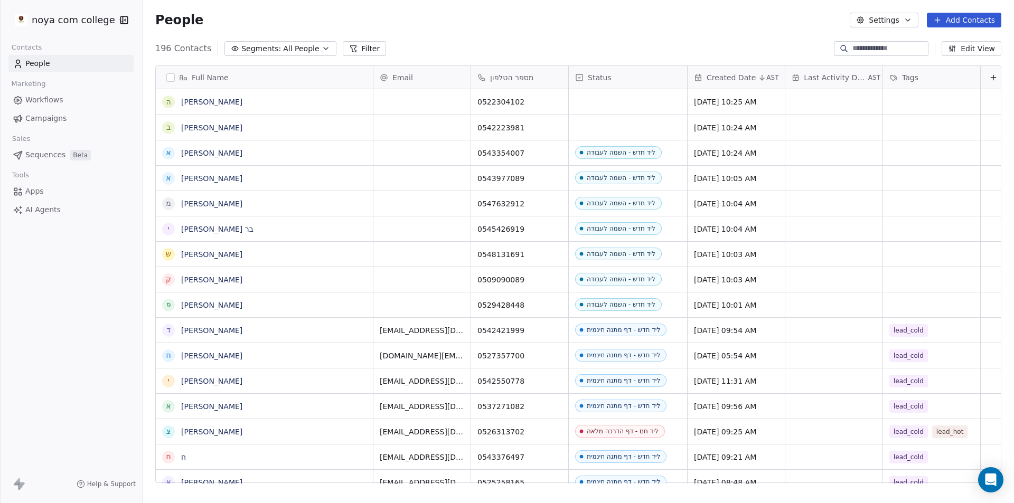
click at [967, 20] on button "Add Contacts" at bounding box center [964, 20] width 74 height 15
click at [702, 37] on html "noya com college Contacts People Marketing Workflows Campaigns Sales Sequences …" at bounding box center [507, 251] width 1014 height 503
click at [968, 17] on button "Add Contacts" at bounding box center [964, 20] width 74 height 15
click at [935, 40] on span "Create new contact" at bounding box center [969, 42] width 72 height 11
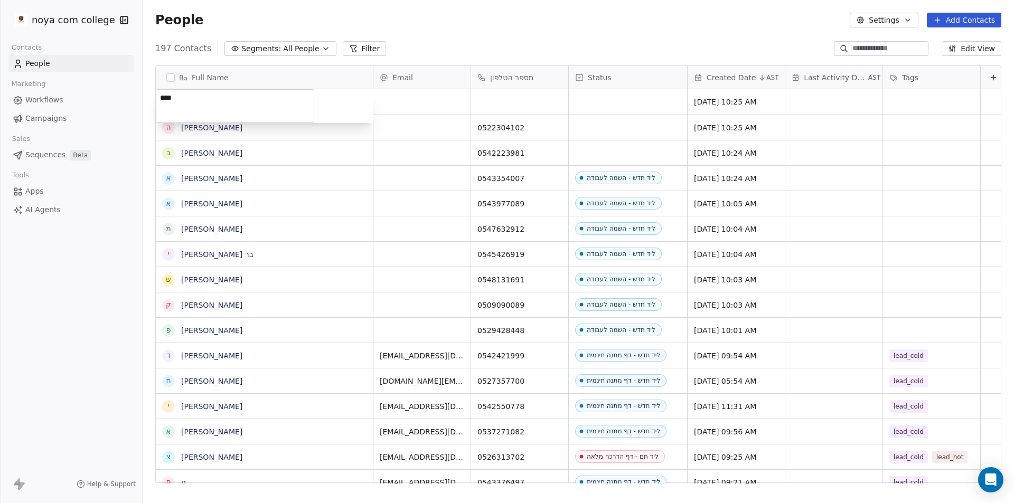
type textarea "****"
click at [488, 89] on html "noya com college Contacts People Marketing Workflows Campaigns Sales Sequences …" at bounding box center [507, 251] width 1014 height 503
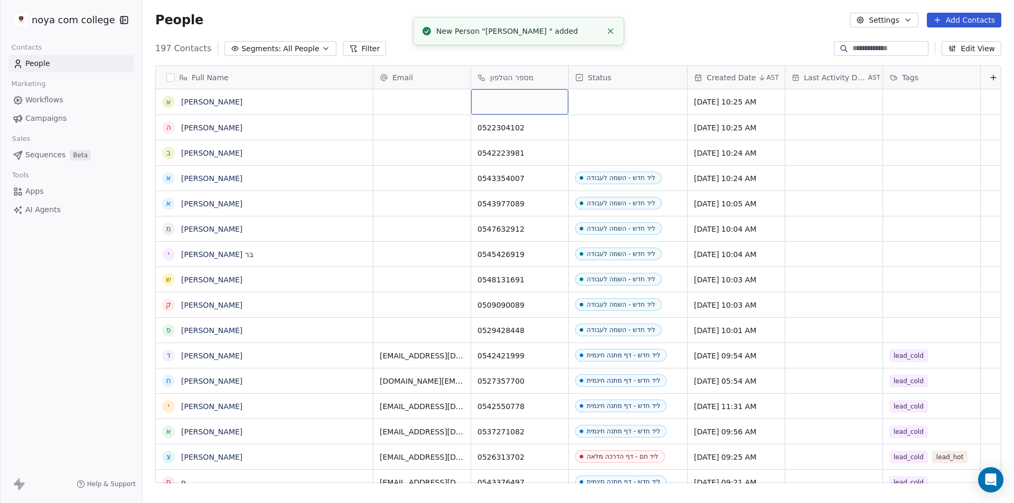
click at [501, 102] on div "grid" at bounding box center [519, 101] width 97 height 25
click at [501, 101] on div "grid" at bounding box center [519, 101] width 97 height 25
type input "*"
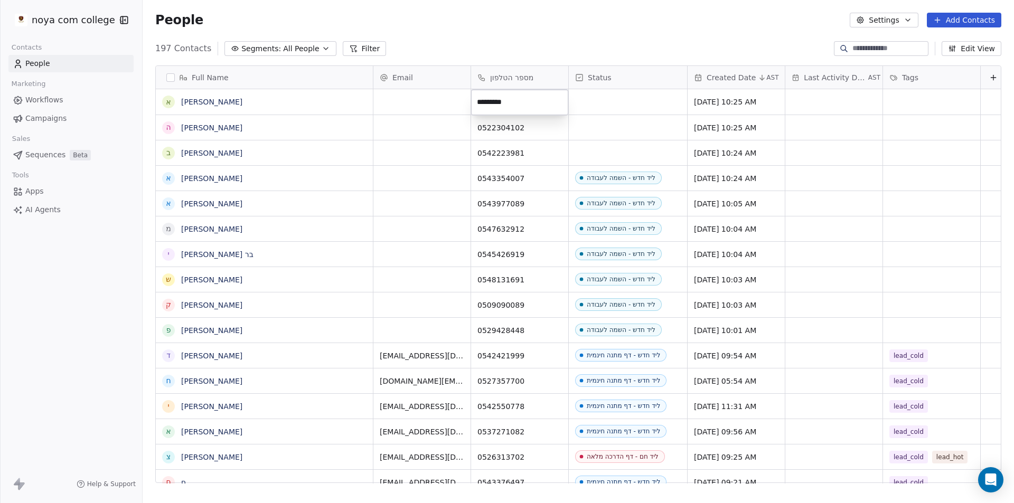
type input "**********"
click at [586, 2] on html "noya com college Contacts People Marketing Workflows Campaigns Sales Sequences …" at bounding box center [507, 251] width 1014 height 503
click at [666, 159] on div "grid" at bounding box center [628, 152] width 118 height 25
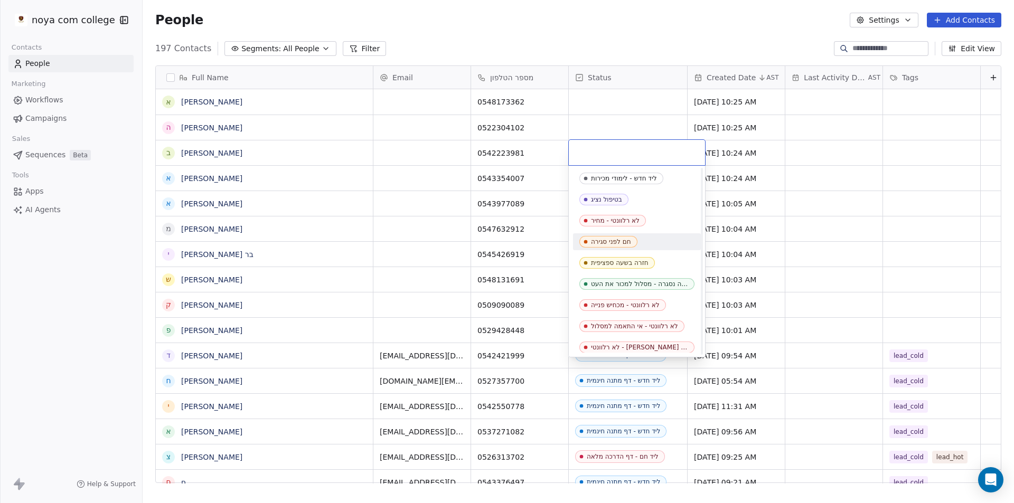
scroll to position [211, 0]
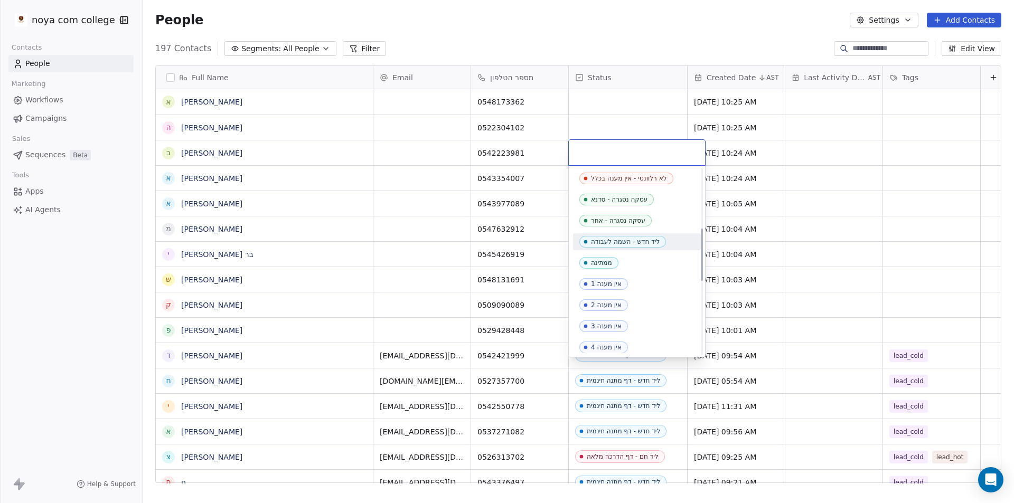
click at [639, 244] on div "ליד חדש - השמה לעבודה" at bounding box center [625, 241] width 69 height 7
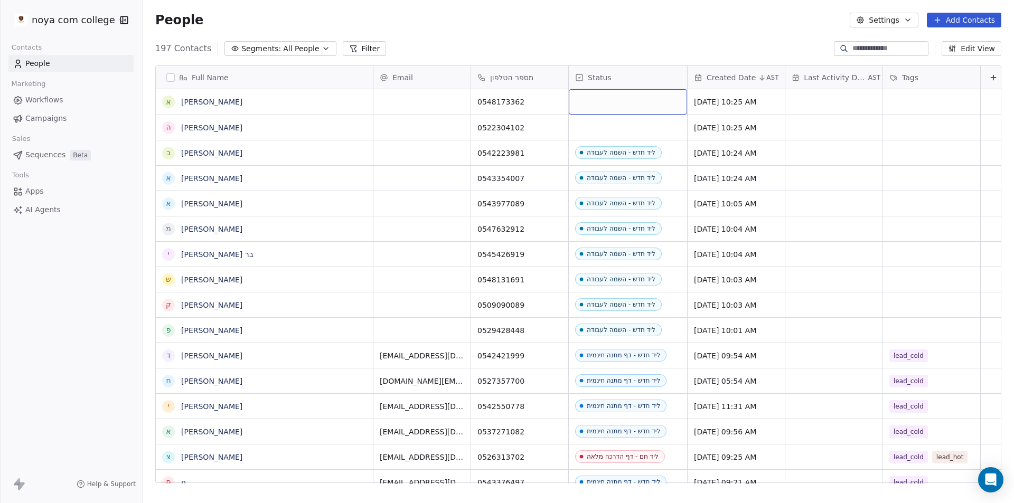
click at [642, 111] on div "grid" at bounding box center [628, 101] width 118 height 25
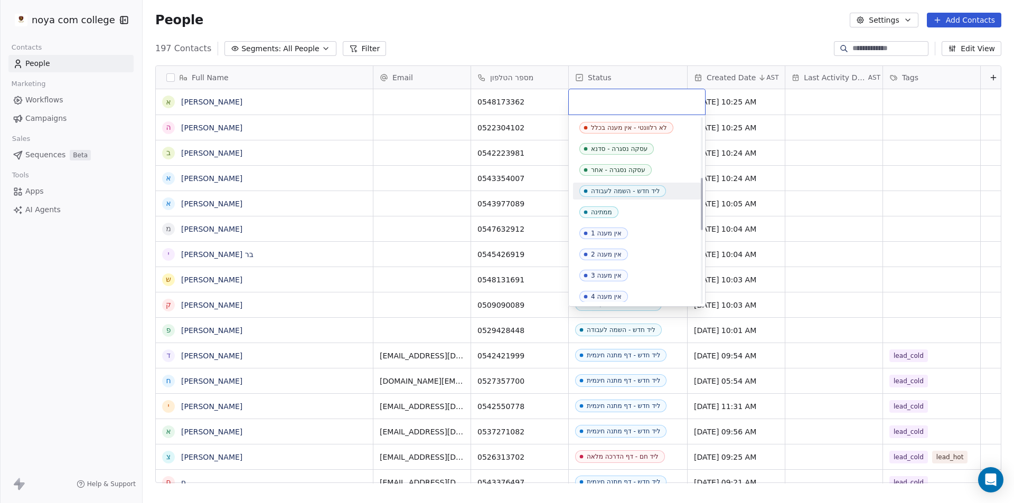
click at [642, 186] on span "ליד חדש - השמה לעבודה" at bounding box center [622, 191] width 87 height 12
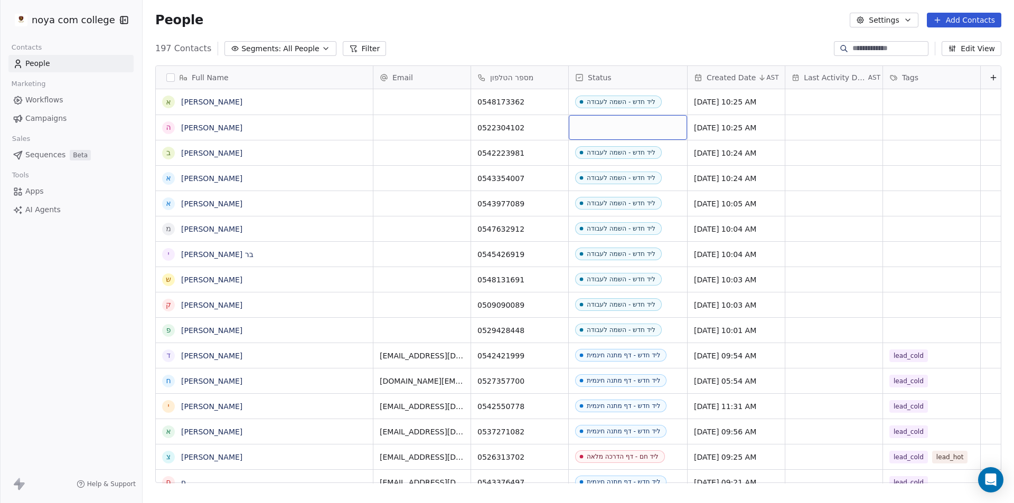
click at [643, 127] on div "grid" at bounding box center [628, 127] width 118 height 25
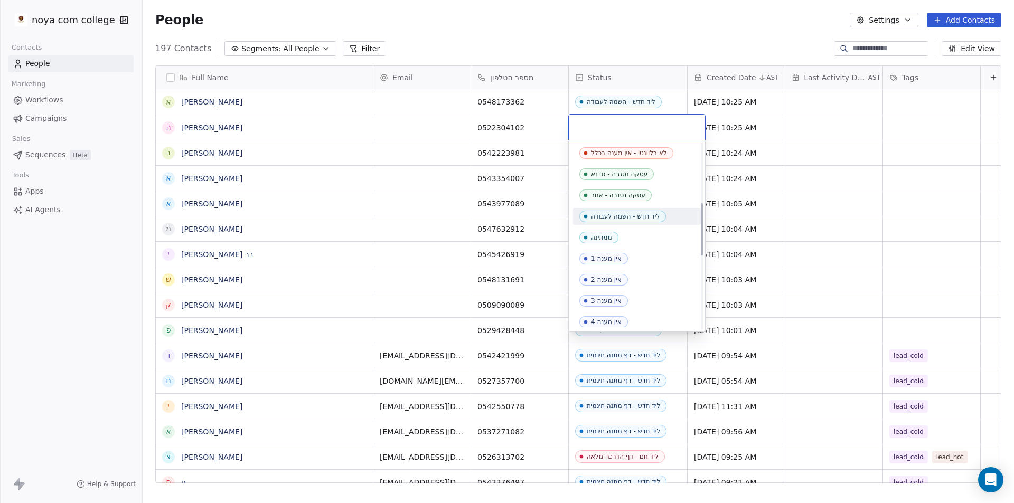
click at [650, 216] on div "ליד חדש - השמה לעבודה" at bounding box center [625, 216] width 69 height 7
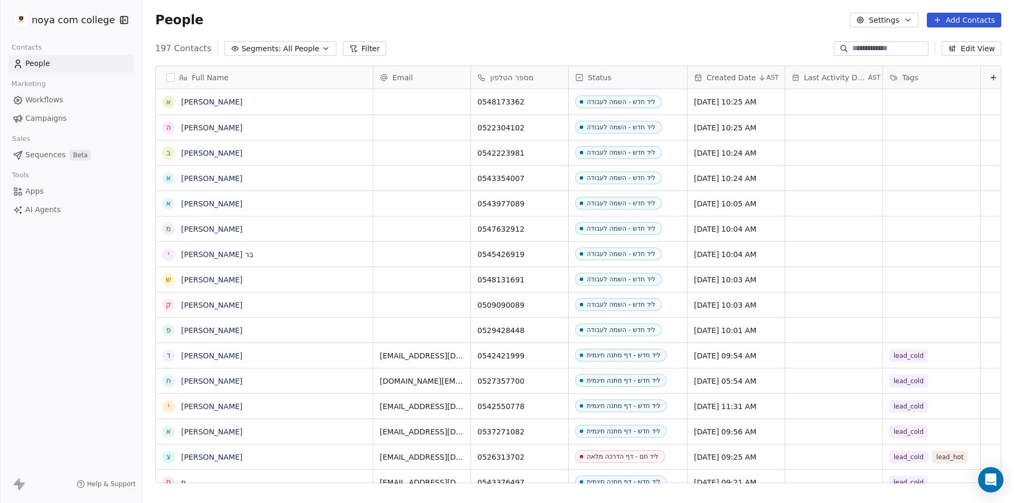
click at [617, 37] on div "People Settings Add Contacts" at bounding box center [578, 20] width 871 height 40
click at [702, 50] on div "197 Contacts Segments: All People Filter Edit View" at bounding box center [578, 48] width 871 height 17
drag, startPoint x: 751, startPoint y: 53, endPoint x: 749, endPoint y: 59, distance: 6.2
click at [751, 56] on div "197 Contacts Segments: All People Filter Edit View" at bounding box center [578, 48] width 871 height 17
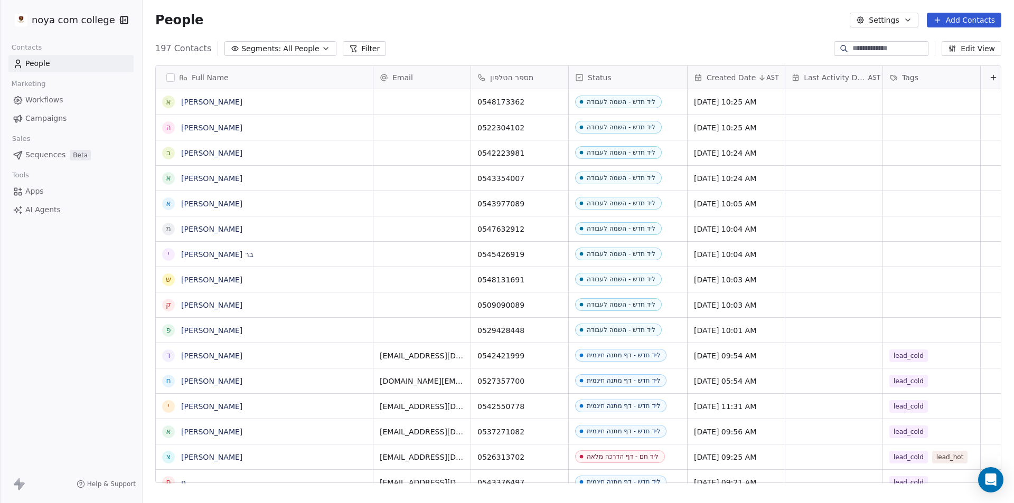
click at [954, 17] on button "Add Contacts" at bounding box center [964, 20] width 74 height 15
click at [954, 39] on span "Create new contact" at bounding box center [969, 42] width 72 height 11
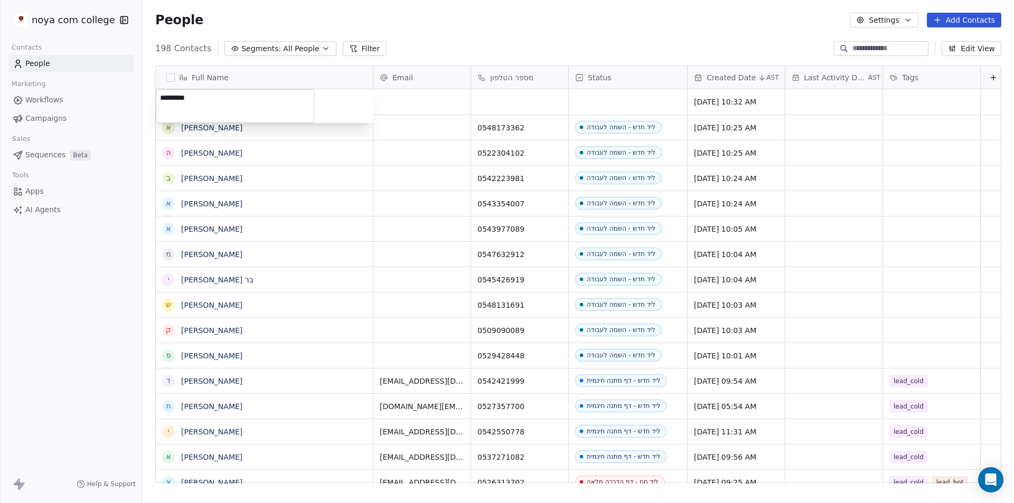
type textarea "*********"
click at [529, 98] on html "noya com college Contacts People Marketing Workflows Campaigns Sales Sequences …" at bounding box center [507, 251] width 1014 height 503
click at [530, 96] on div "grid" at bounding box center [519, 101] width 97 height 25
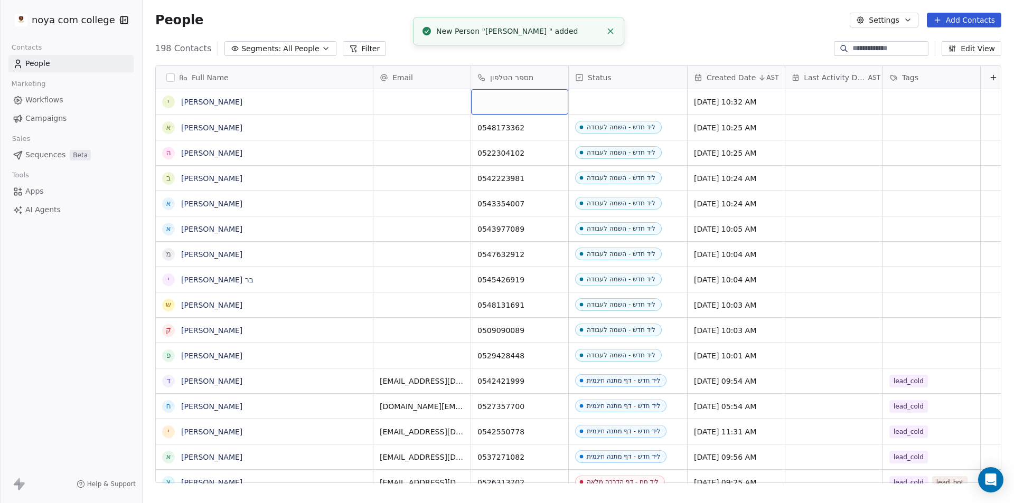
click at [523, 102] on div "grid" at bounding box center [519, 101] width 97 height 25
type input "**********"
click at [746, 42] on html "noya com college Contacts People Marketing Workflows Campaigns Sales Sequences …" at bounding box center [507, 251] width 1014 height 503
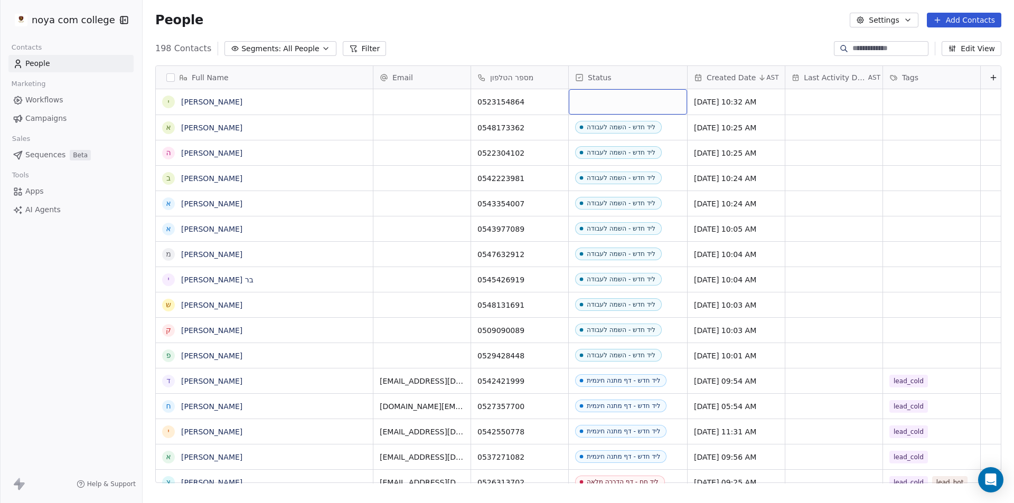
click at [640, 97] on div "grid" at bounding box center [628, 101] width 118 height 25
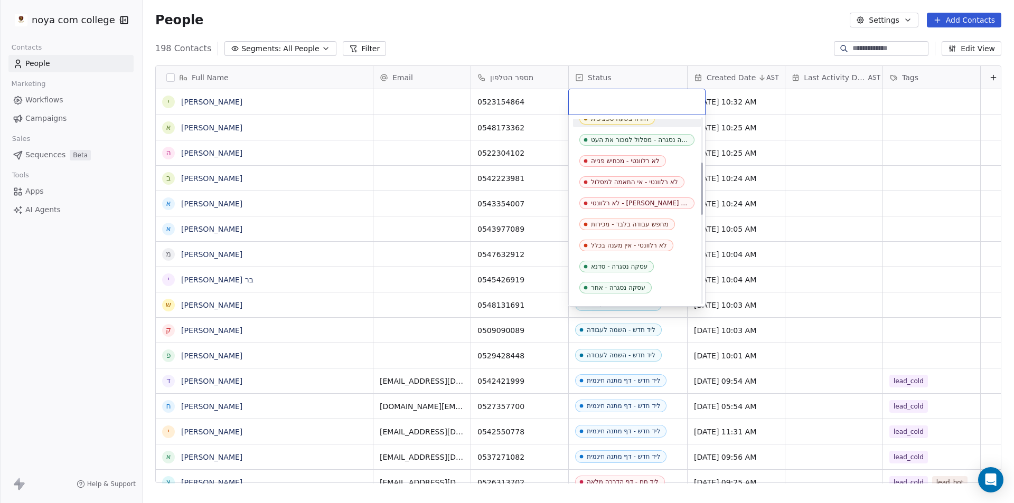
scroll to position [158, 0]
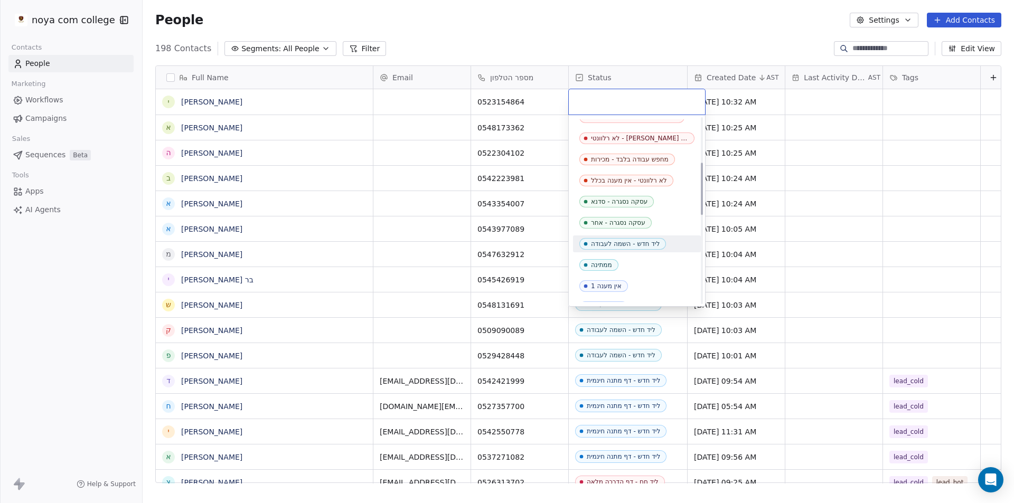
drag, startPoint x: 654, startPoint y: 246, endPoint x: 654, endPoint y: 201, distance: 44.9
click at [654, 243] on div "ליד חדש - השמה לעבודה" at bounding box center [625, 243] width 69 height 7
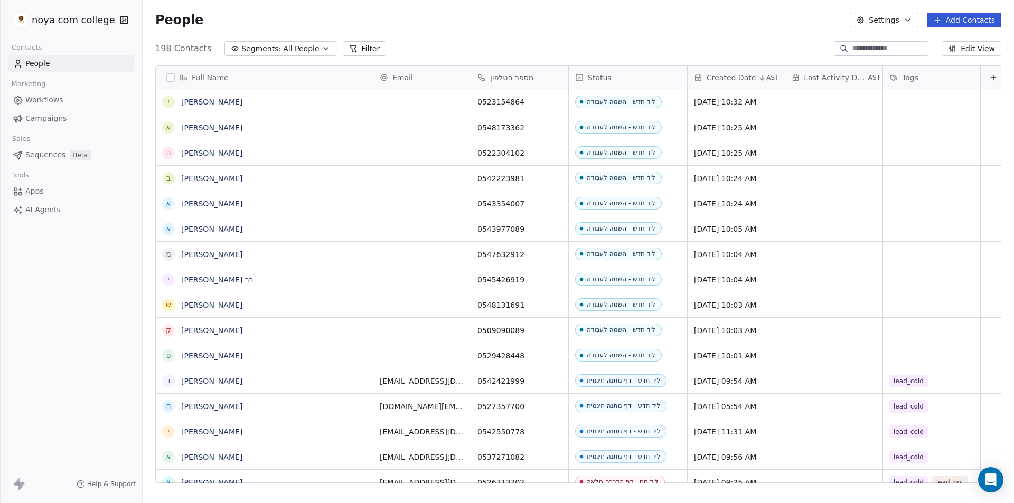
click at [657, 30] on div "People Settings Add Contacts" at bounding box center [578, 20] width 871 height 40
drag, startPoint x: 661, startPoint y: 35, endPoint x: 653, endPoint y: 76, distance: 41.4
click at [661, 36] on div "People Settings Add Contacts" at bounding box center [578, 20] width 871 height 40
click at [975, 22] on button "Add Contacts" at bounding box center [964, 20] width 74 height 15
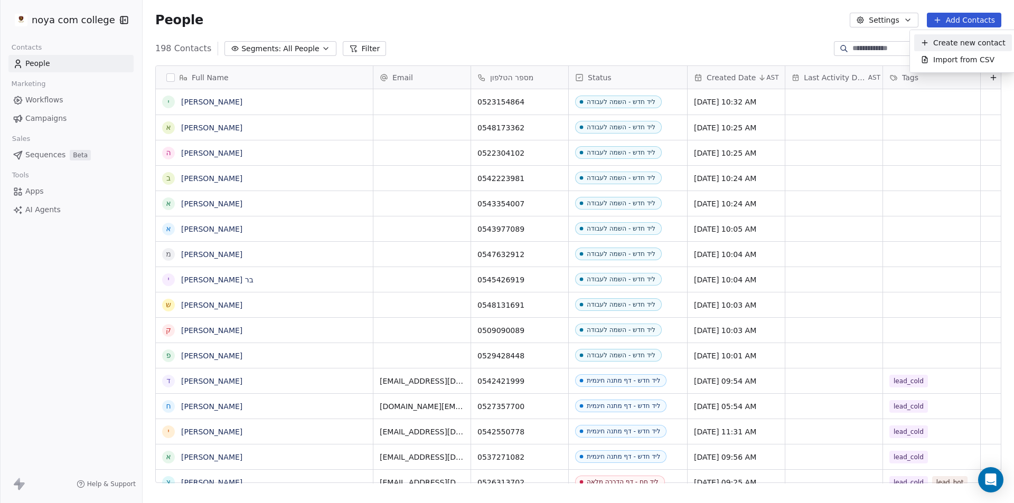
click at [972, 42] on span "Create new contact" at bounding box center [969, 42] width 72 height 11
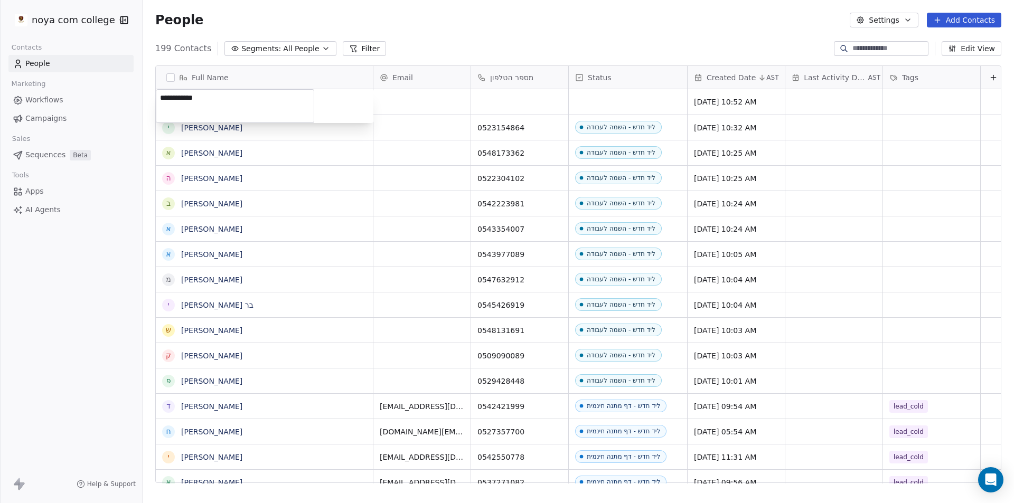
type textarea "**********"
click at [502, 99] on html "noya com college Contacts People Marketing Workflows Campaigns Sales Sequences …" at bounding box center [507, 251] width 1014 height 503
click at [502, 98] on div "grid" at bounding box center [519, 101] width 97 height 25
type input "**********"
click at [611, 96] on html "noya com college Contacts People Marketing Workflows Campaigns Sales Sequences …" at bounding box center [507, 251] width 1014 height 503
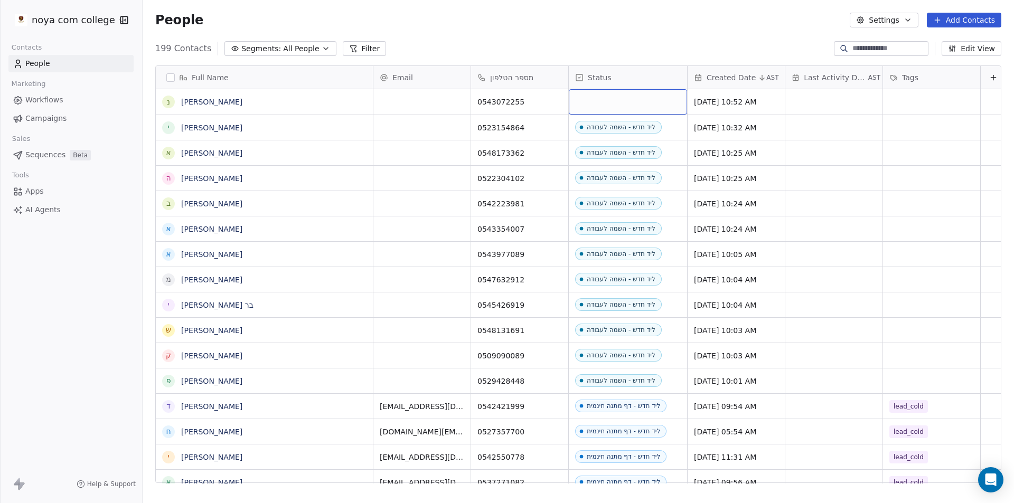
click at [611, 96] on div "grid" at bounding box center [628, 101] width 118 height 25
click at [614, 101] on div "grid" at bounding box center [628, 101] width 118 height 25
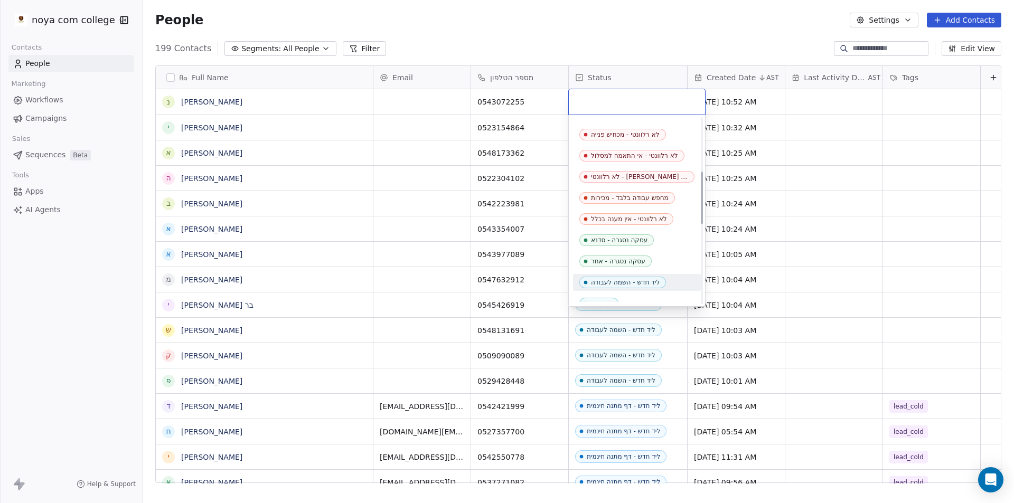
scroll to position [211, 0]
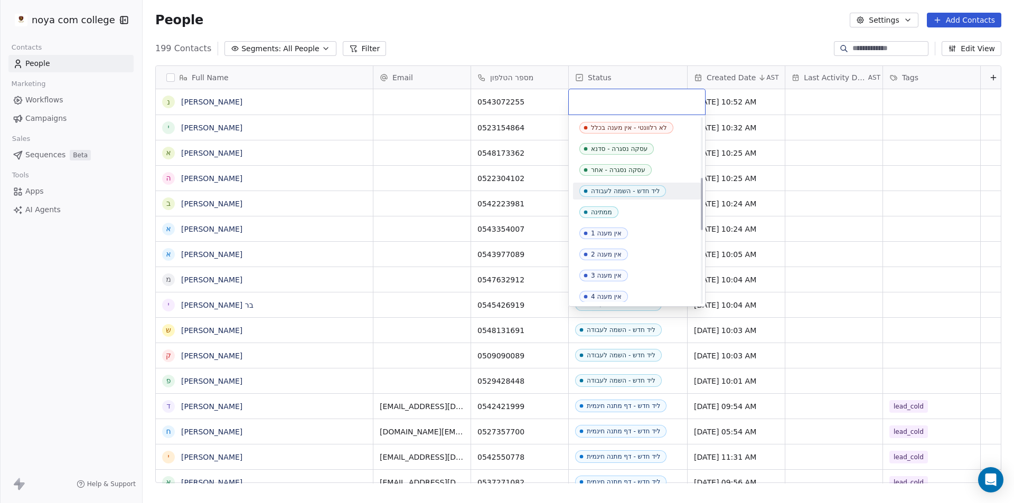
click at [645, 189] on div "ליד חדש - השמה לעבודה" at bounding box center [625, 190] width 69 height 7
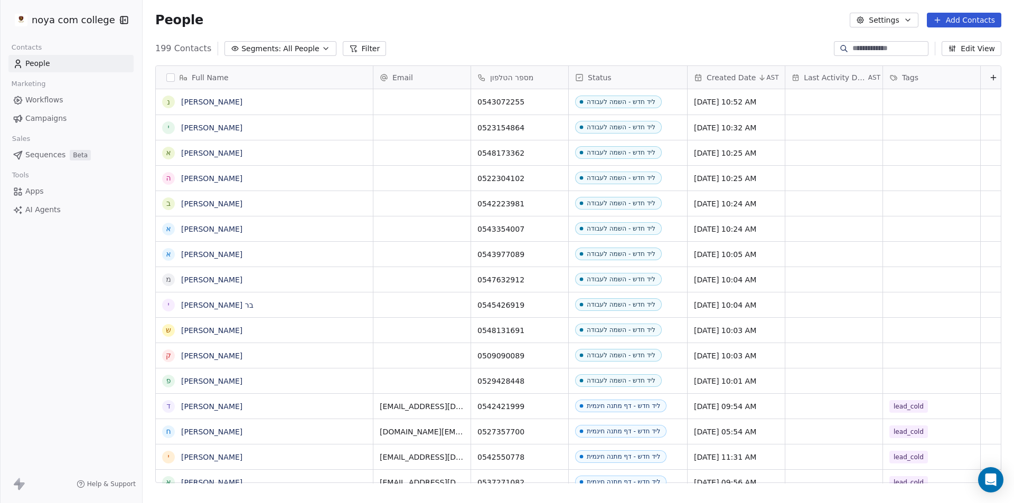
click at [640, 3] on div "People Settings Add Contacts" at bounding box center [578, 20] width 871 height 40
click at [960, 21] on button "Add Contacts" at bounding box center [964, 20] width 74 height 15
click at [953, 42] on span "Create new contact" at bounding box center [969, 42] width 72 height 11
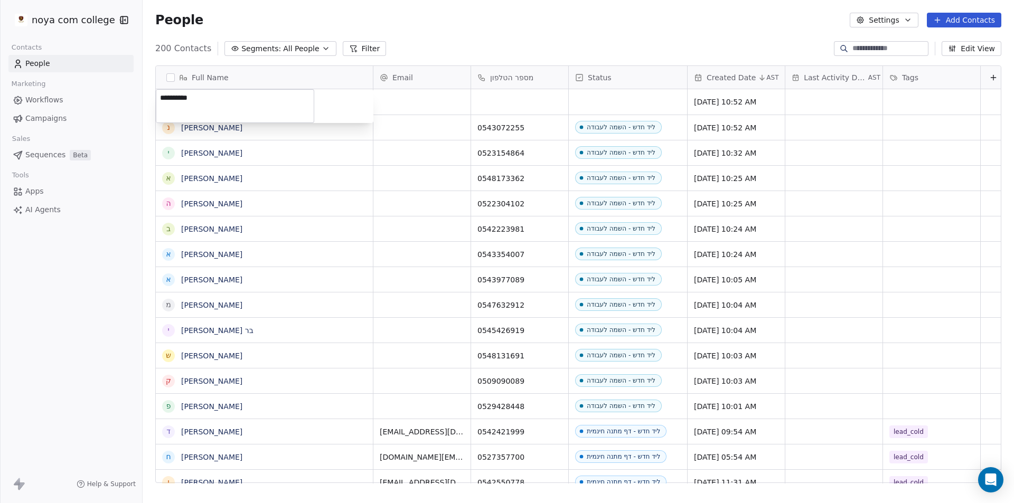
type textarea "**********"
click at [505, 110] on html "noya com college Contacts People Marketing Workflows Campaigns Sales Sequences …" at bounding box center [507, 251] width 1014 height 503
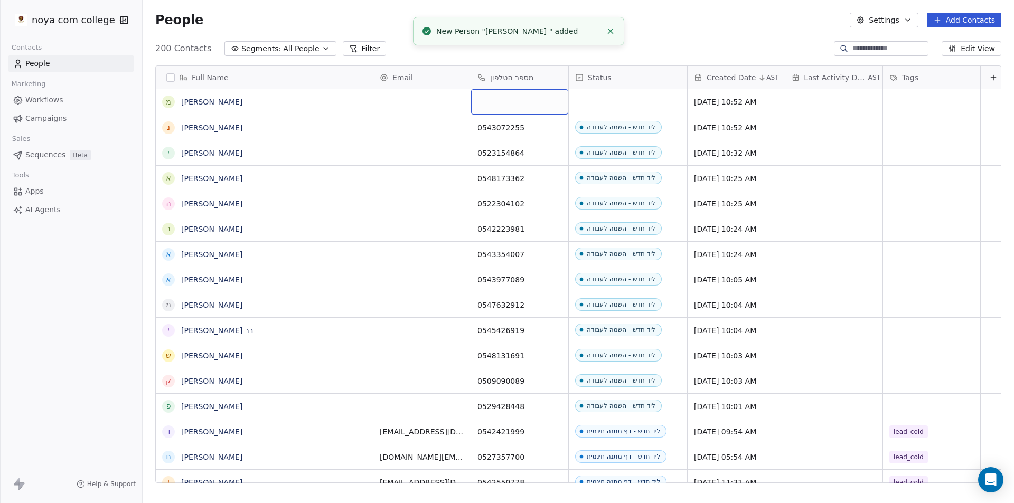
click at [510, 100] on div "grid" at bounding box center [519, 101] width 97 height 25
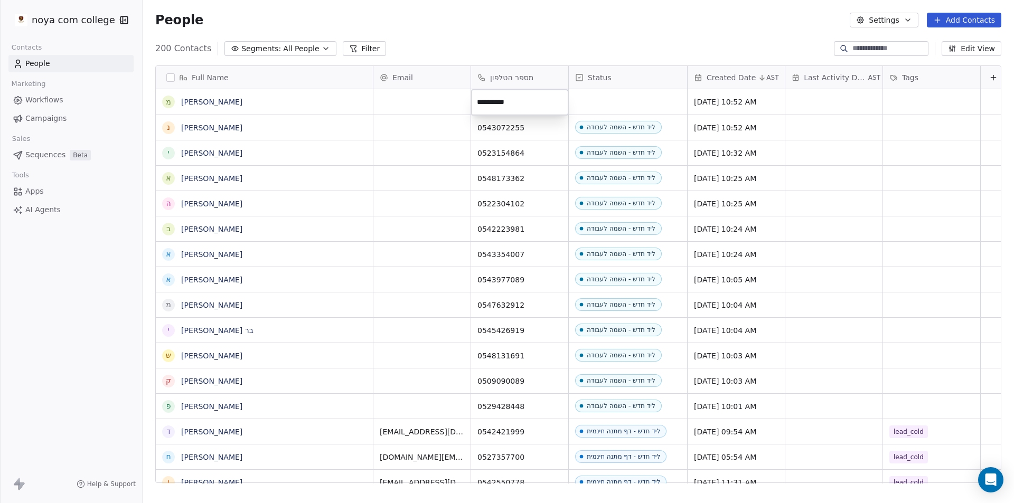
type input "**********"
click at [651, 102] on html "noya com college Contacts People Marketing Workflows Campaigns Sales Sequences …" at bounding box center [507, 251] width 1014 height 503
click at [615, 103] on div "grid" at bounding box center [628, 101] width 118 height 25
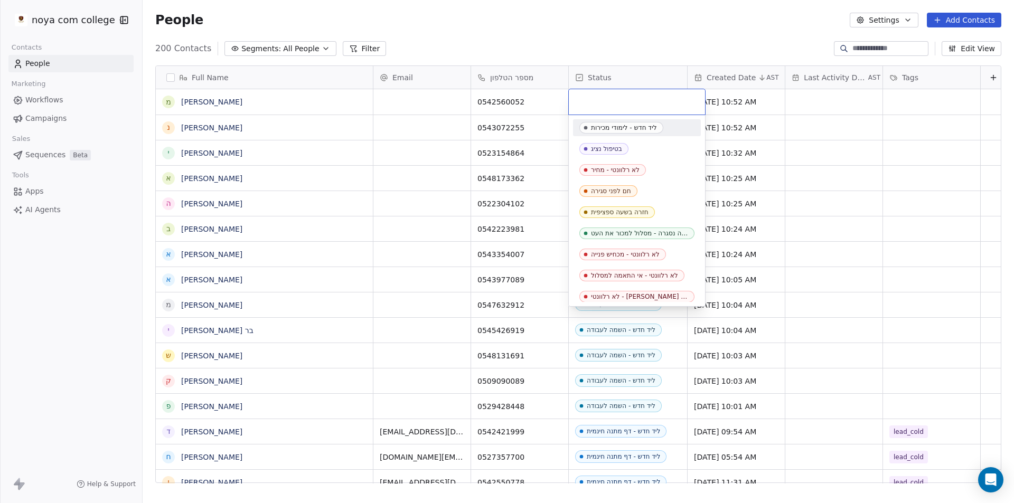
click at [615, 103] on input "text" at bounding box center [637, 102] width 124 height 12
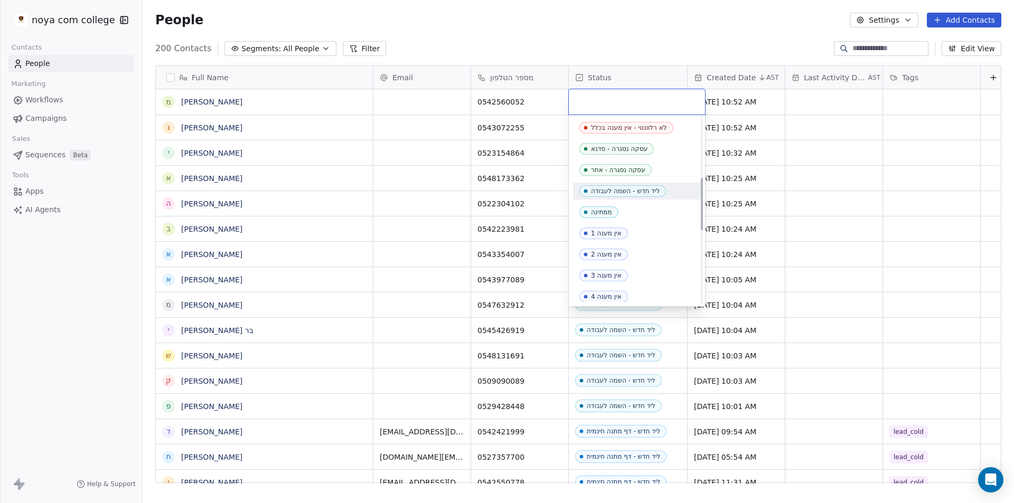
click at [640, 189] on div "ליד חדש - השמה לעבודה" at bounding box center [625, 190] width 69 height 7
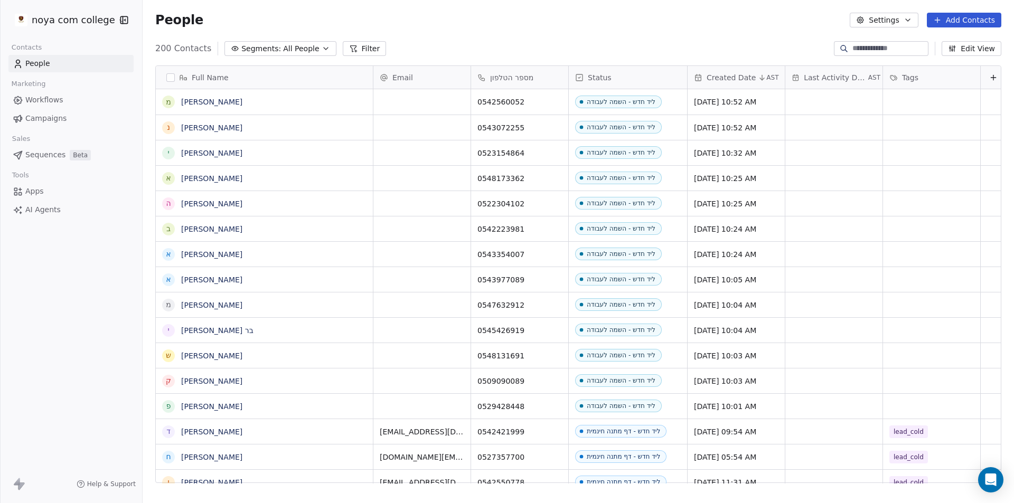
click at [663, 20] on div "People Settings Add Contacts" at bounding box center [578, 20] width 846 height 15
click at [982, 16] on button "Add Contacts" at bounding box center [964, 20] width 74 height 15
click at [954, 38] on span "Create new contact" at bounding box center [969, 42] width 72 height 11
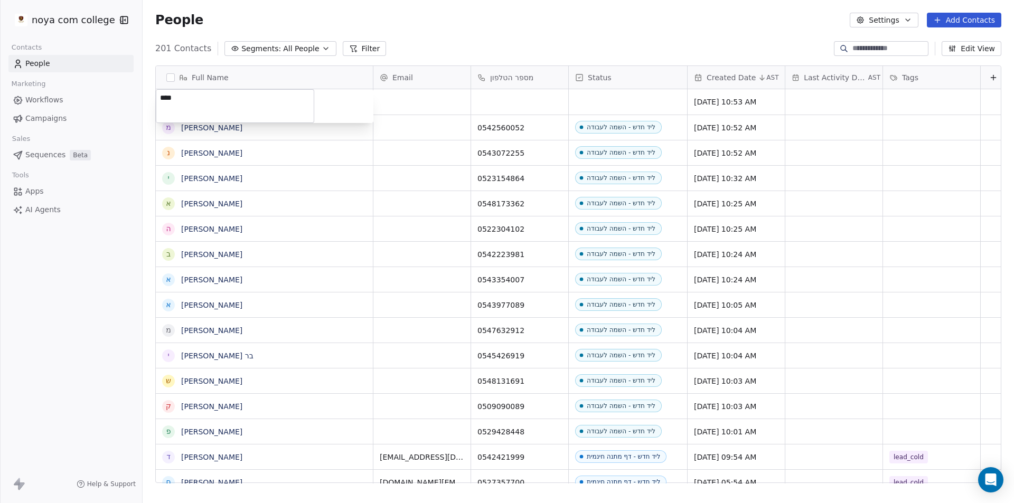
type textarea "****"
click at [543, 101] on html "noya com college Contacts People Marketing Workflows Campaigns Sales Sequences …" at bounding box center [507, 251] width 1014 height 503
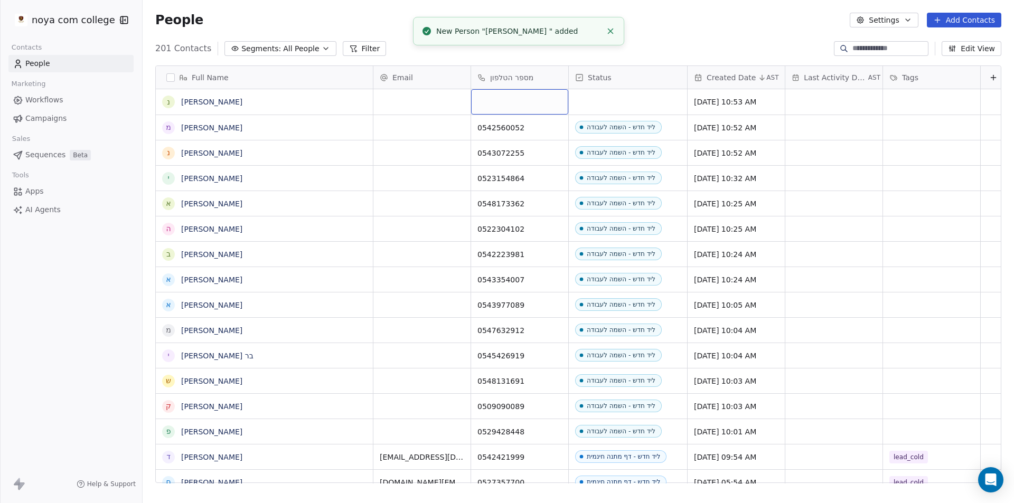
click at [536, 101] on div "grid" at bounding box center [519, 101] width 97 height 25
click at [536, 102] on div "grid" at bounding box center [519, 101] width 97 height 25
click at [536, 102] on input at bounding box center [519, 102] width 93 height 21
type input "*"
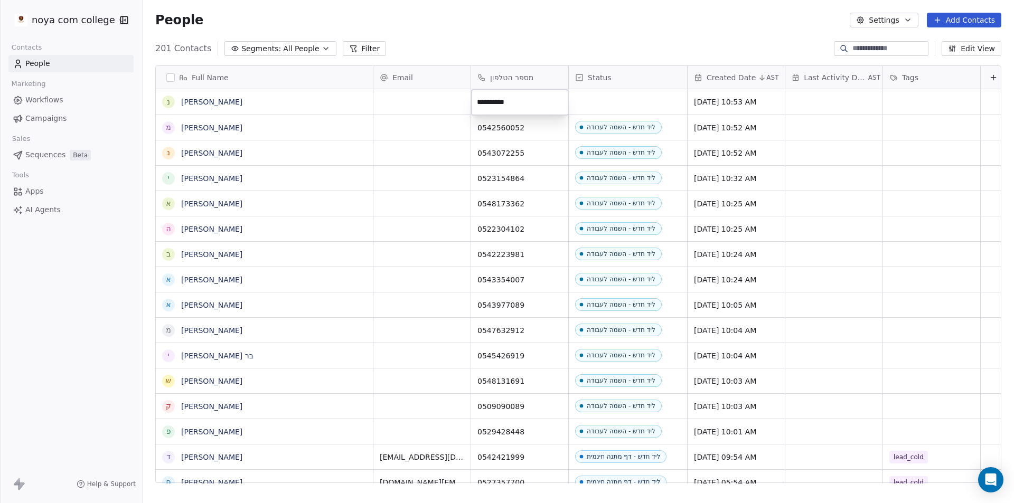
type input "**********"
click at [654, 103] on html "noya com college Contacts People Marketing Workflows Campaigns Sales Sequences …" at bounding box center [507, 251] width 1014 height 503
click at [622, 97] on div "grid" at bounding box center [628, 101] width 118 height 25
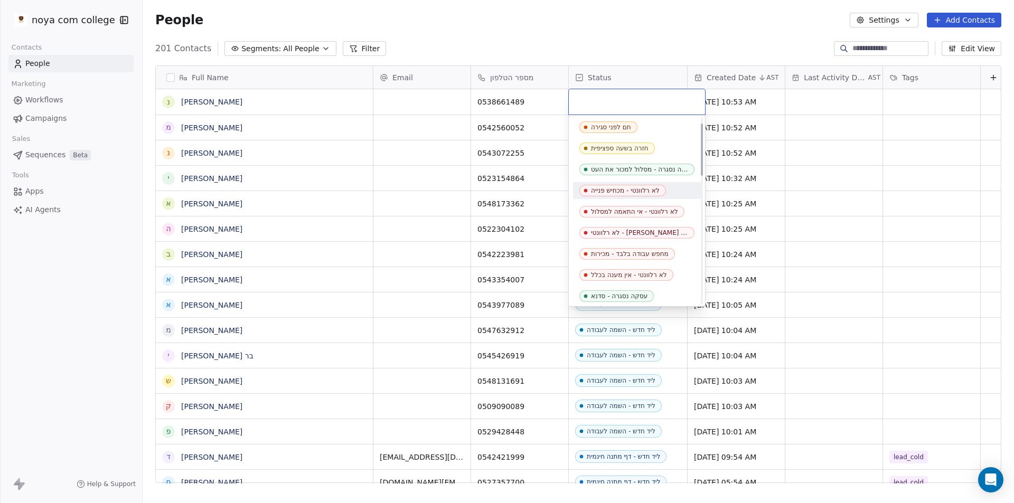
scroll to position [158, 0]
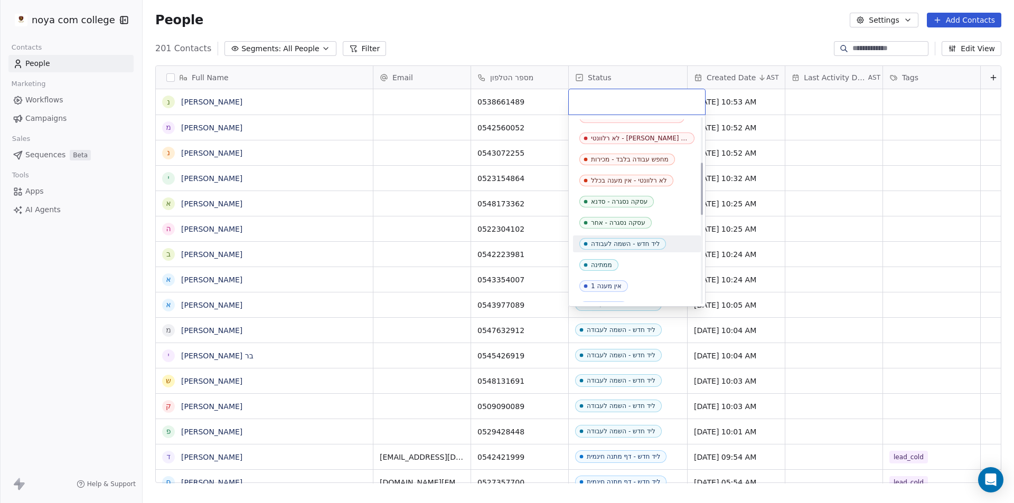
click at [639, 244] on div "ליד חדש - השמה לעבודה" at bounding box center [625, 243] width 69 height 7
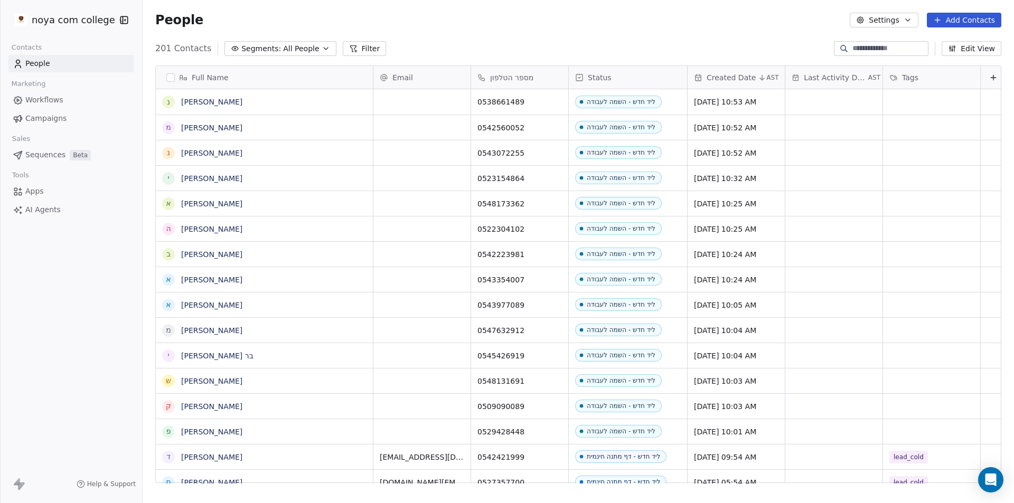
click at [609, 14] on div "People Settings Add Contacts" at bounding box center [578, 20] width 846 height 15
click at [983, 21] on button "Add Contacts" at bounding box center [964, 20] width 74 height 15
click at [948, 46] on span "Create new contact" at bounding box center [969, 42] width 72 height 11
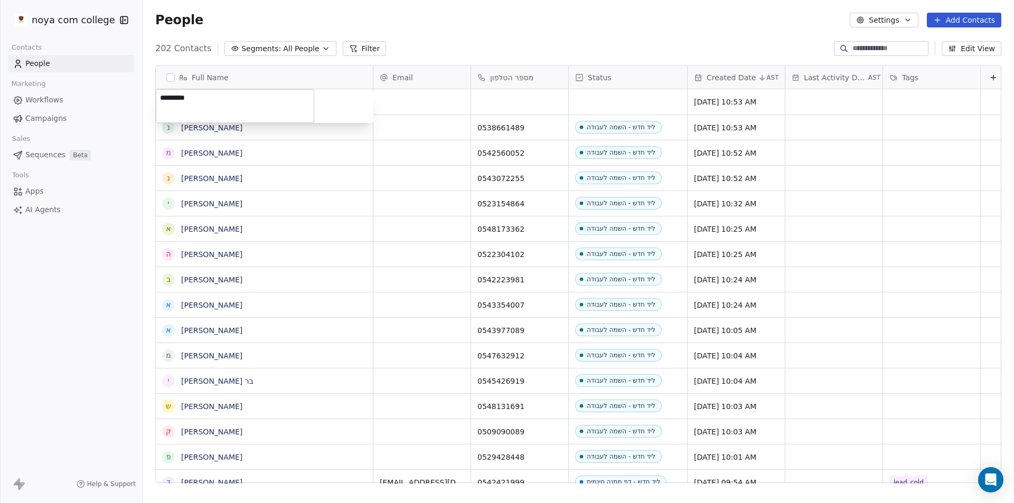
type textarea "*********"
click at [538, 106] on html "noya com college Contacts People Marketing Workflows Campaigns Sales Sequences …" at bounding box center [507, 251] width 1014 height 503
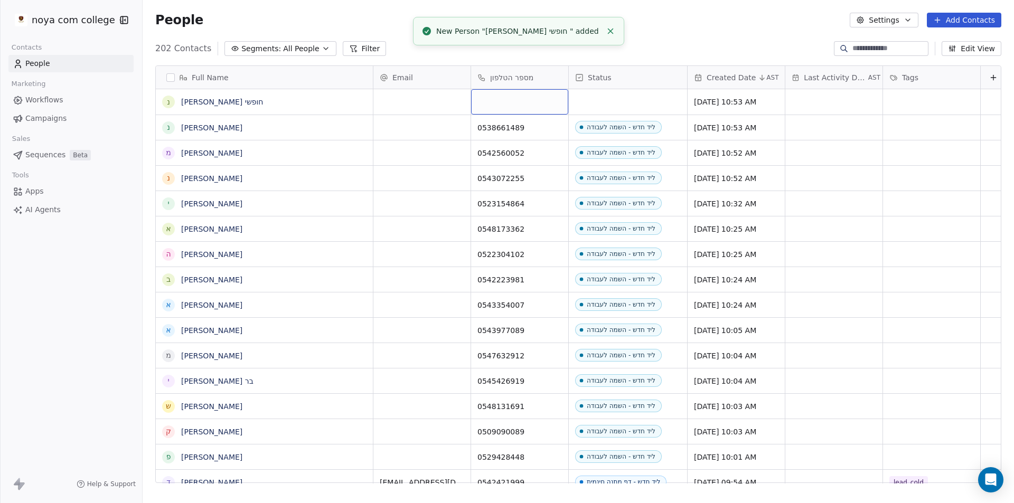
click at [505, 98] on div "grid" at bounding box center [519, 101] width 97 height 25
click at [505, 97] on div "grid" at bounding box center [519, 101] width 97 height 25
click at [505, 97] on input at bounding box center [519, 102] width 93 height 21
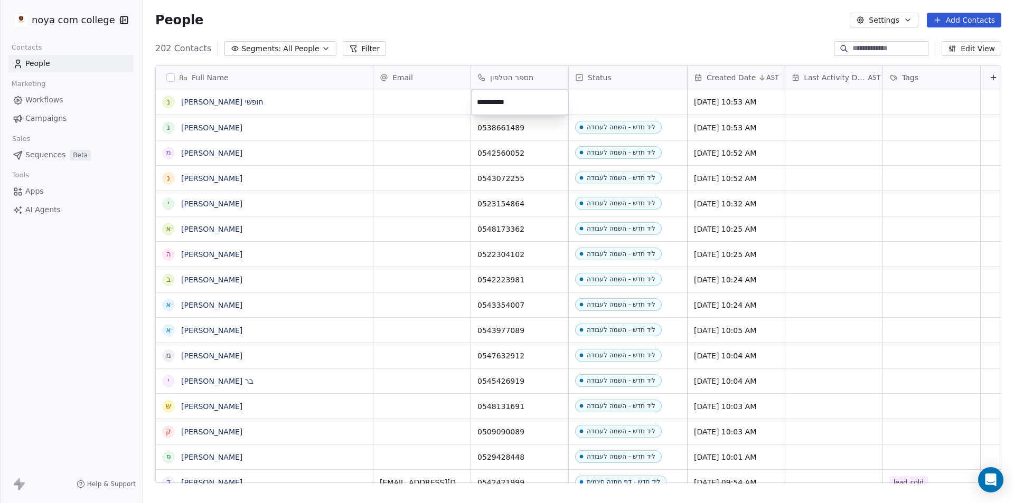
type input "**********"
click at [606, 95] on html "noya com college Contacts People Marketing Workflows Campaigns Sales Sequences …" at bounding box center [507, 251] width 1014 height 503
click at [625, 98] on div "grid" at bounding box center [628, 101] width 118 height 25
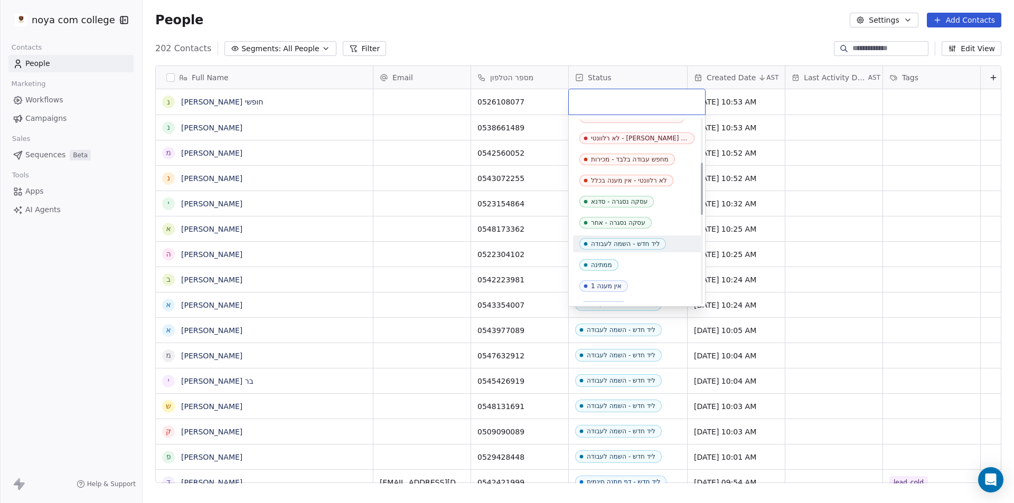
click at [617, 246] on div "ליד חדש - השמה לעבודה" at bounding box center [625, 243] width 69 height 7
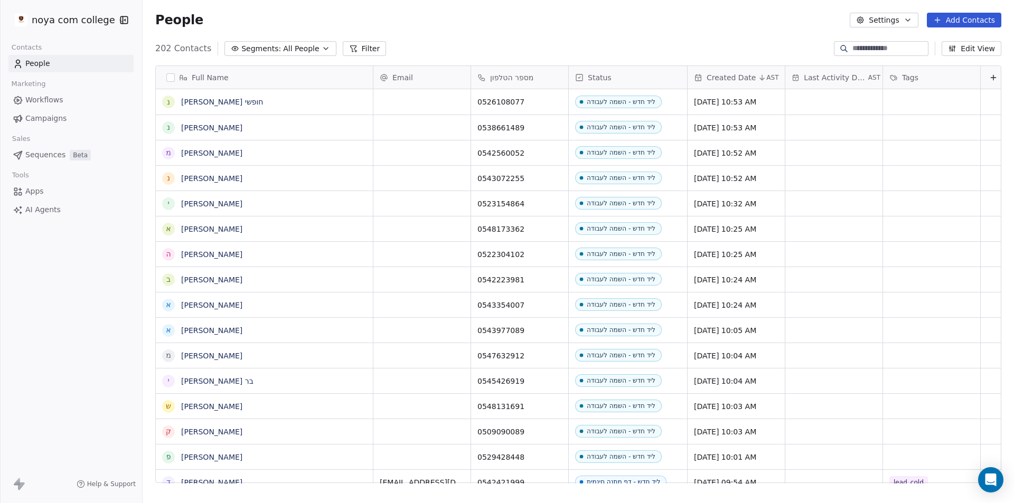
click at [596, 24] on div "People Settings Add Contacts" at bounding box center [578, 20] width 846 height 15
click at [992, 21] on button "Add Contacts" at bounding box center [964, 20] width 74 height 15
click at [954, 42] on span "Create new contact" at bounding box center [969, 42] width 72 height 11
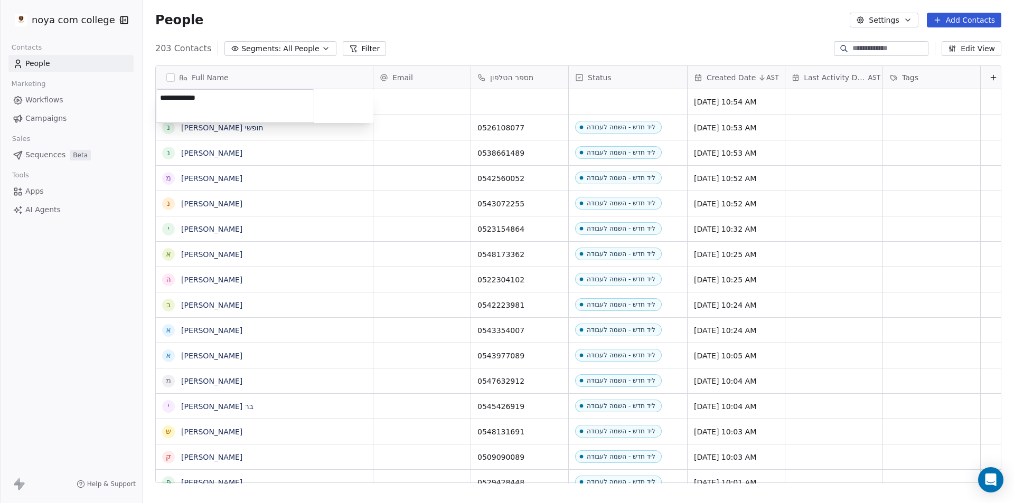
type textarea "**********"
click at [426, 107] on html "noya com college Contacts People Marketing Workflows Campaigns Sales Sequences …" at bounding box center [507, 251] width 1014 height 503
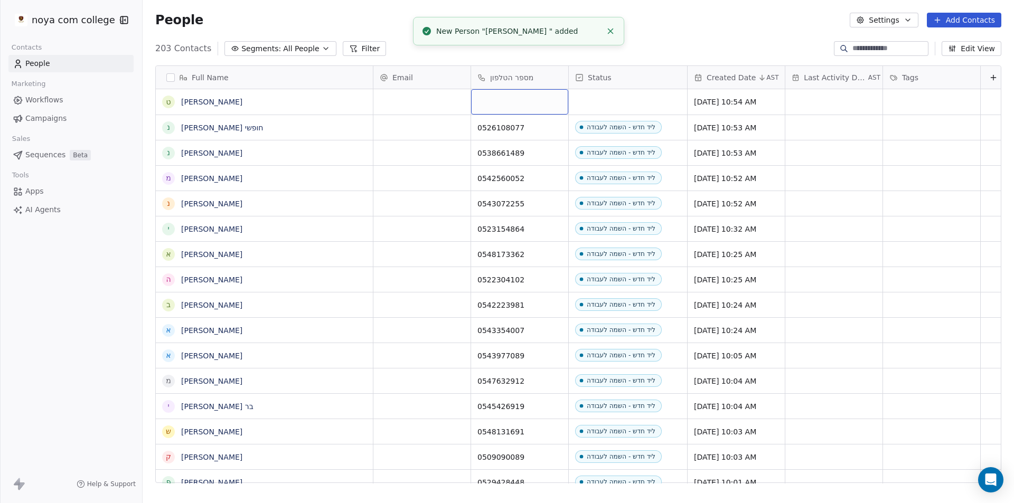
click at [509, 98] on div "grid" at bounding box center [519, 101] width 97 height 25
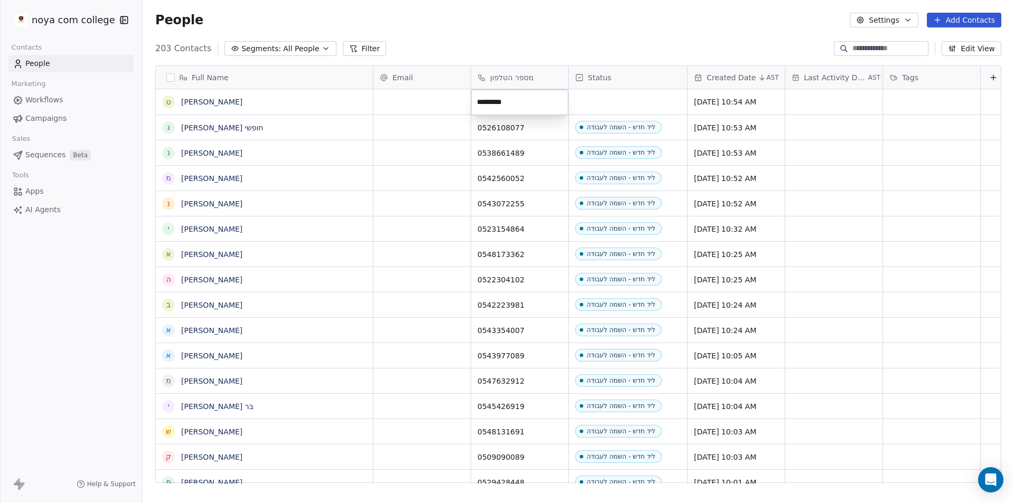
type input "**********"
click at [629, 97] on html "noya com college Contacts People Marketing Workflows Campaigns Sales Sequences …" at bounding box center [507, 251] width 1014 height 503
click at [630, 96] on div "grid" at bounding box center [628, 101] width 118 height 25
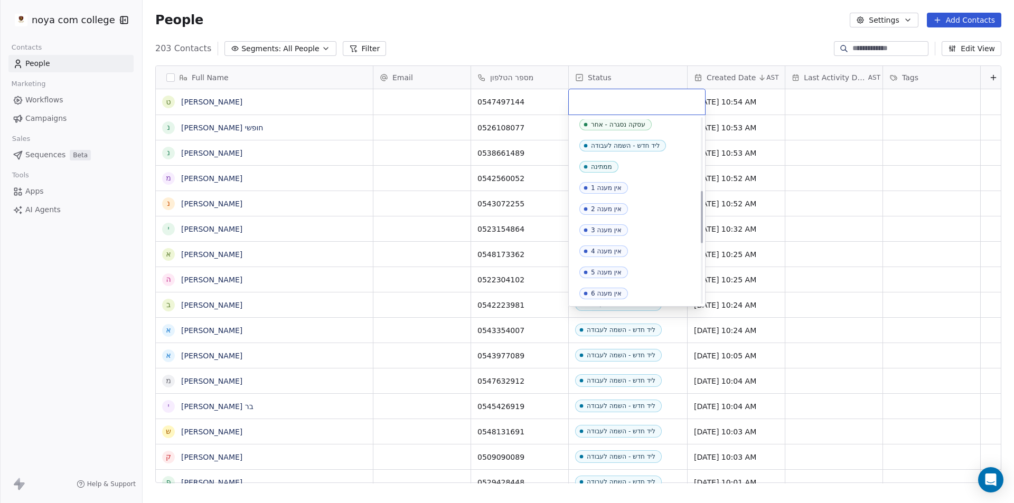
scroll to position [264, 0]
click at [656, 141] on div "ליד חדש - השמה לעבודה" at bounding box center [625, 138] width 69 height 7
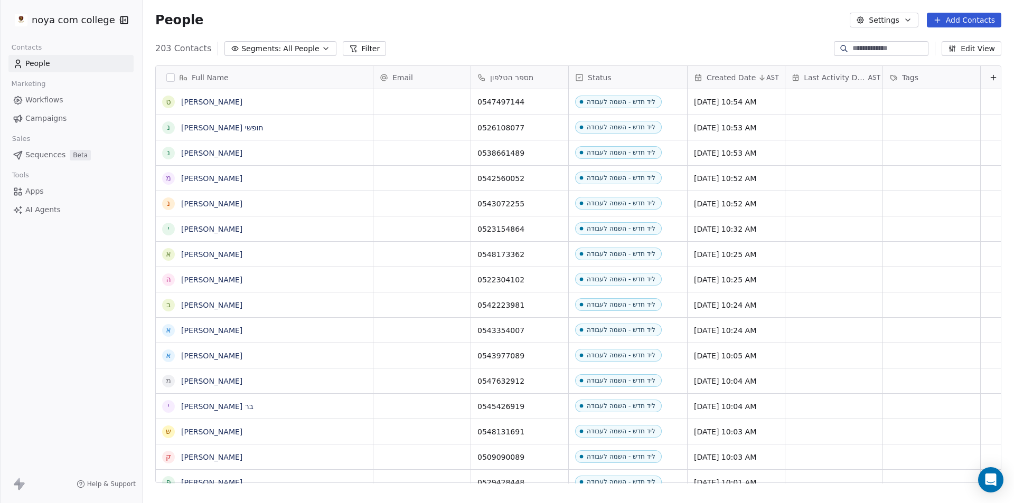
click at [627, 15] on div "People Settings Add Contacts" at bounding box center [578, 20] width 846 height 15
click at [945, 25] on button "Add Contacts" at bounding box center [964, 20] width 74 height 15
click at [943, 45] on span "Create new contact" at bounding box center [969, 42] width 72 height 11
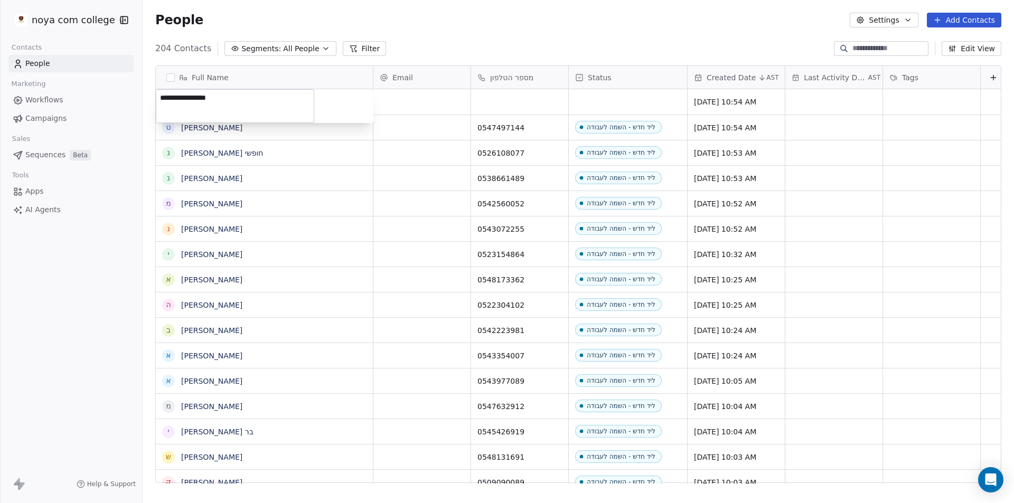
type textarea "**********"
click at [540, 106] on html "noya com college Contacts People Marketing Workflows Campaigns Sales Sequences …" at bounding box center [507, 251] width 1014 height 503
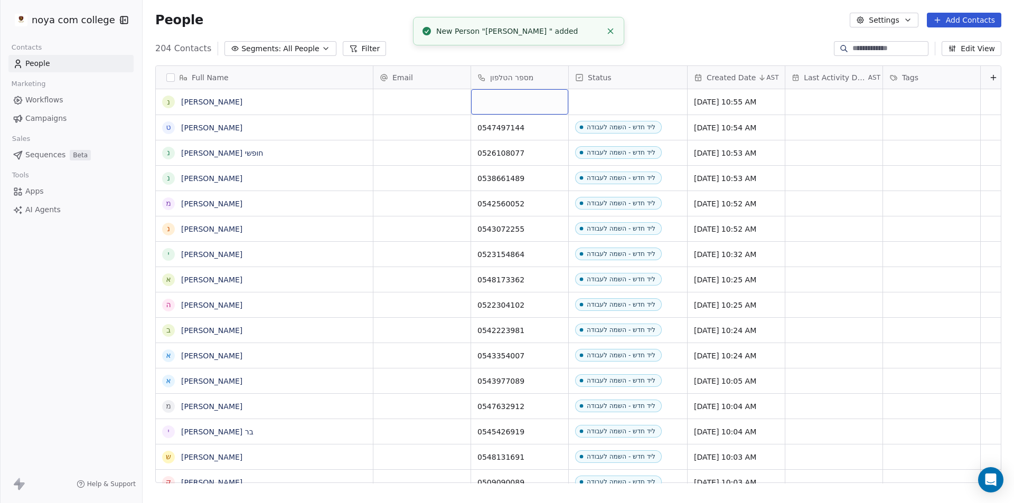
click at [534, 102] on div "grid" at bounding box center [519, 101] width 97 height 25
type input "**********"
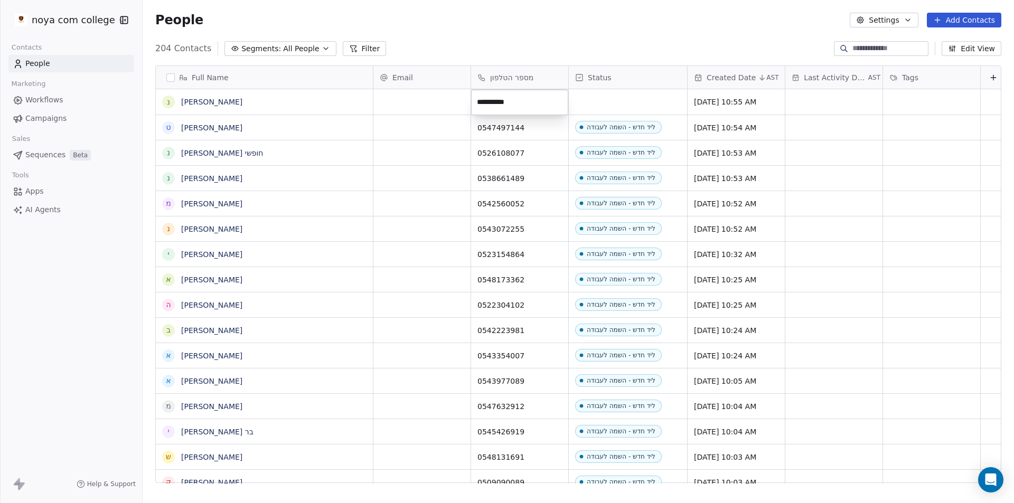
click at [619, 107] on html "noya com college Contacts People Marketing Workflows Campaigns Sales Sequences …" at bounding box center [507, 251] width 1014 height 503
click at [654, 92] on div "grid" at bounding box center [628, 101] width 118 height 25
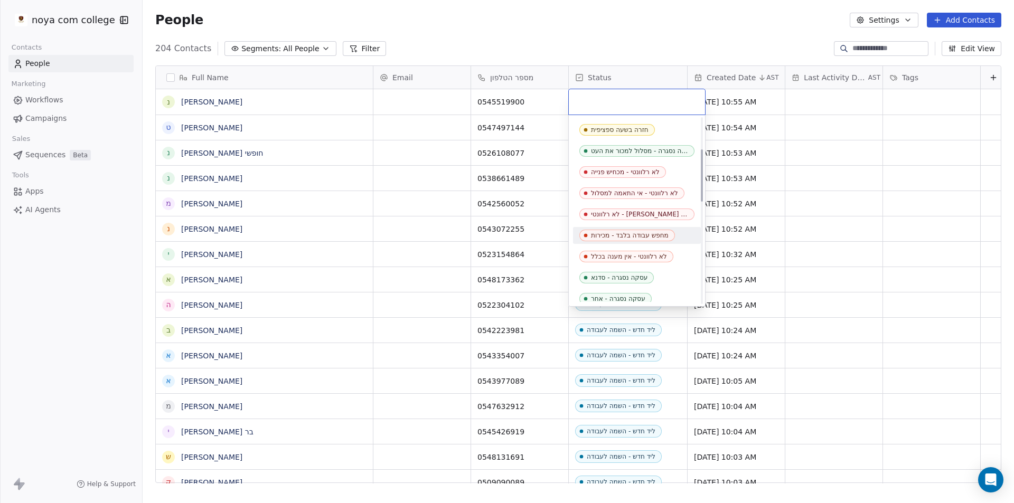
scroll to position [211, 0]
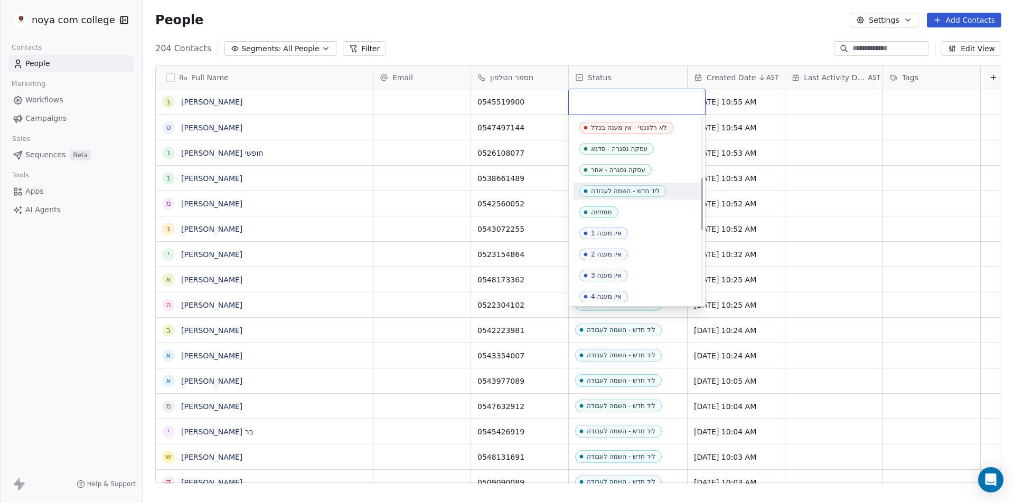
click at [636, 191] on div "ליד חדש - השמה לעבודה" at bounding box center [625, 190] width 69 height 7
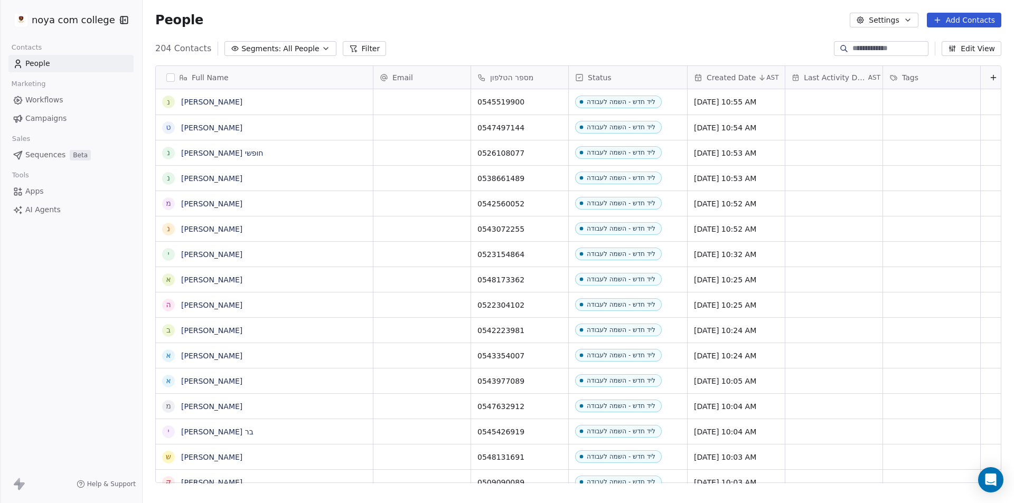
click at [665, 6] on div "People Settings Add Contacts" at bounding box center [578, 20] width 871 height 40
click at [989, 18] on button "Add Contacts" at bounding box center [964, 20] width 74 height 15
click at [949, 44] on span "Create new contact" at bounding box center [969, 42] width 72 height 11
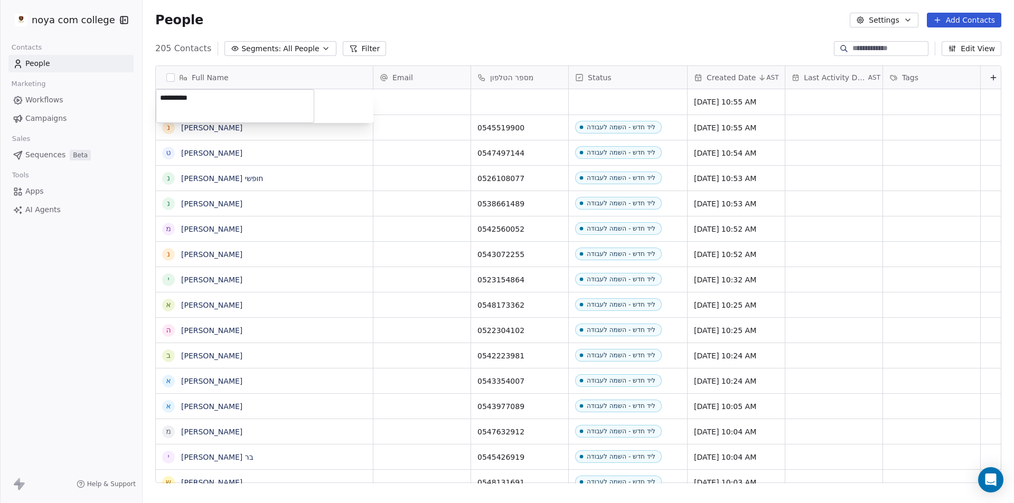
type textarea "**********"
click at [526, 106] on html "noya com college Contacts People Marketing Workflows Campaigns Sales Sequences …" at bounding box center [507, 251] width 1014 height 503
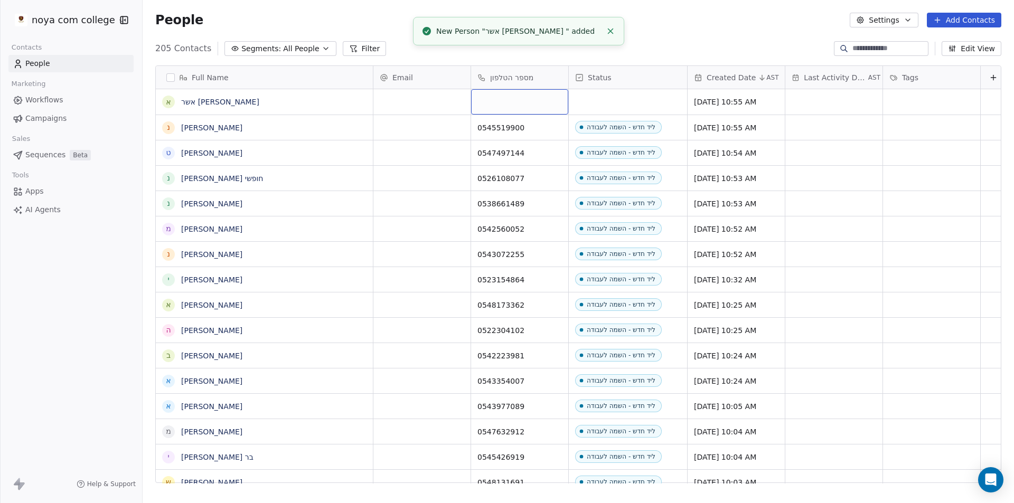
click at [526, 106] on div "grid" at bounding box center [519, 101] width 97 height 25
click at [512, 108] on div "grid" at bounding box center [519, 101] width 97 height 25
type input "**********"
click at [627, 103] on html "noya com college Contacts People Marketing Workflows Campaigns Sales Sequences …" at bounding box center [507, 251] width 1014 height 503
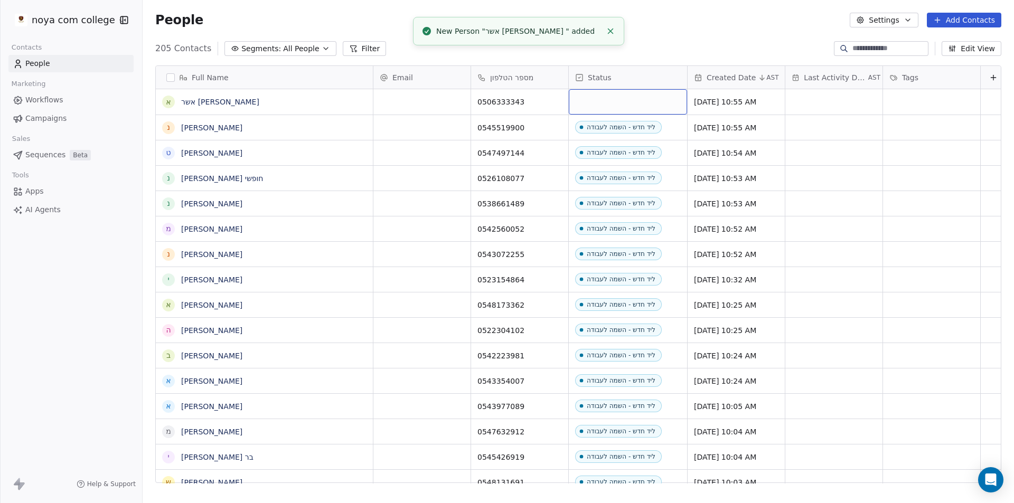
click at [627, 103] on div "grid" at bounding box center [628, 101] width 118 height 25
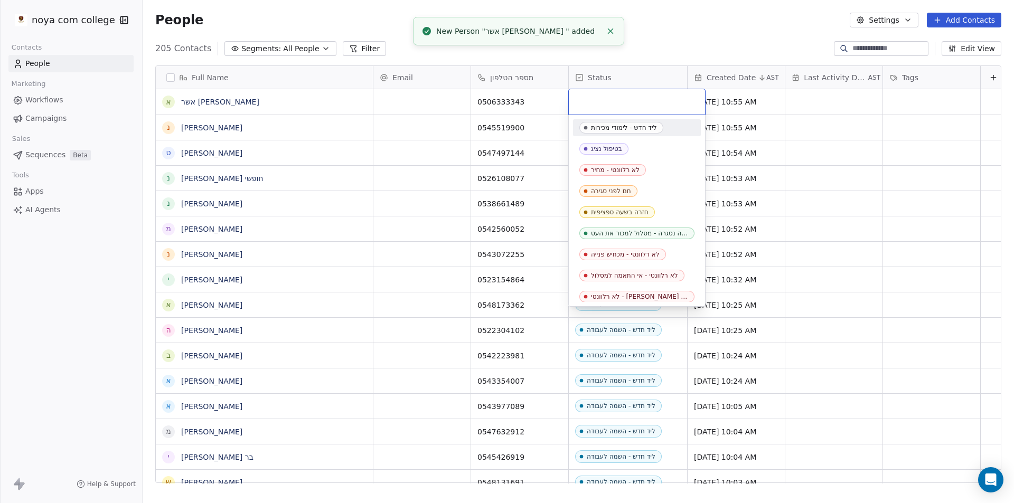
click at [627, 103] on input "text" at bounding box center [637, 102] width 124 height 12
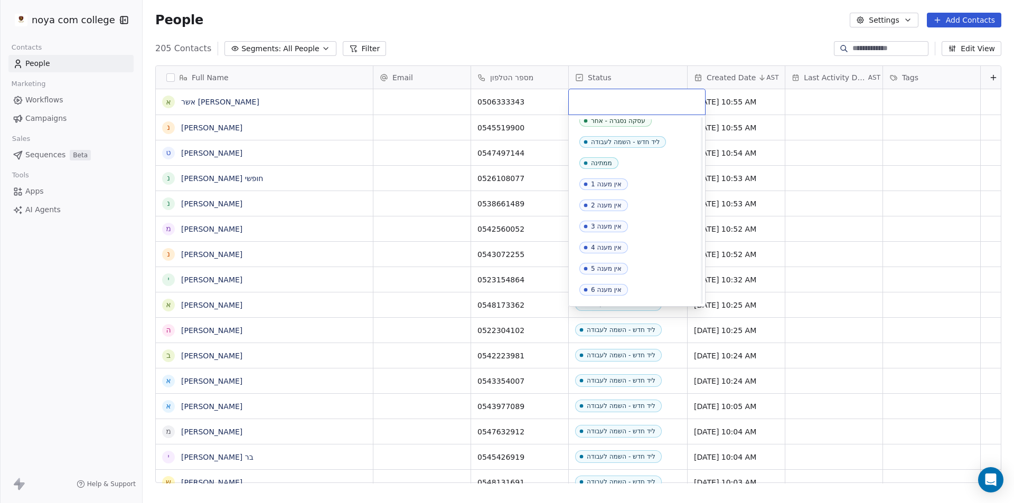
scroll to position [264, 0]
click at [662, 134] on span "ליד חדש - השמה לעבודה" at bounding box center [622, 139] width 87 height 12
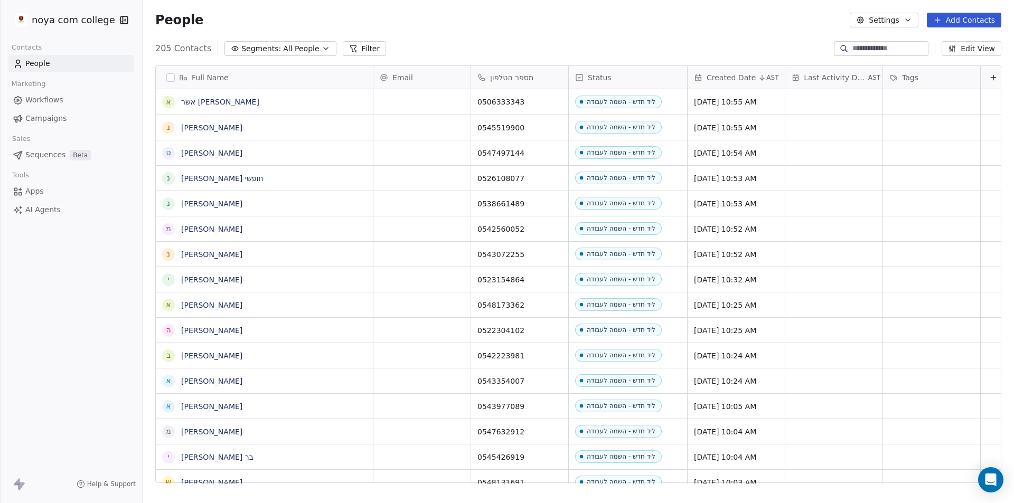
click at [625, 46] on div "205 Contacts Segments: All People Filter Edit View" at bounding box center [578, 48] width 871 height 17
click at [960, 23] on button "Add Contacts" at bounding box center [964, 20] width 74 height 15
click at [954, 44] on span "Create new contact" at bounding box center [969, 42] width 72 height 11
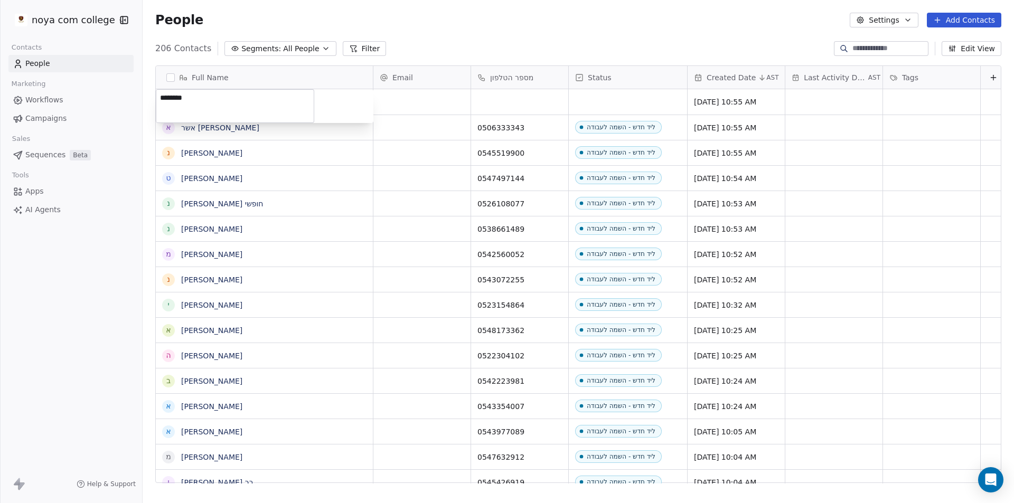
type textarea "********"
click at [499, 90] on html "noya com college Contacts People Marketing Workflows Campaigns Sales Sequences …" at bounding box center [507, 251] width 1014 height 503
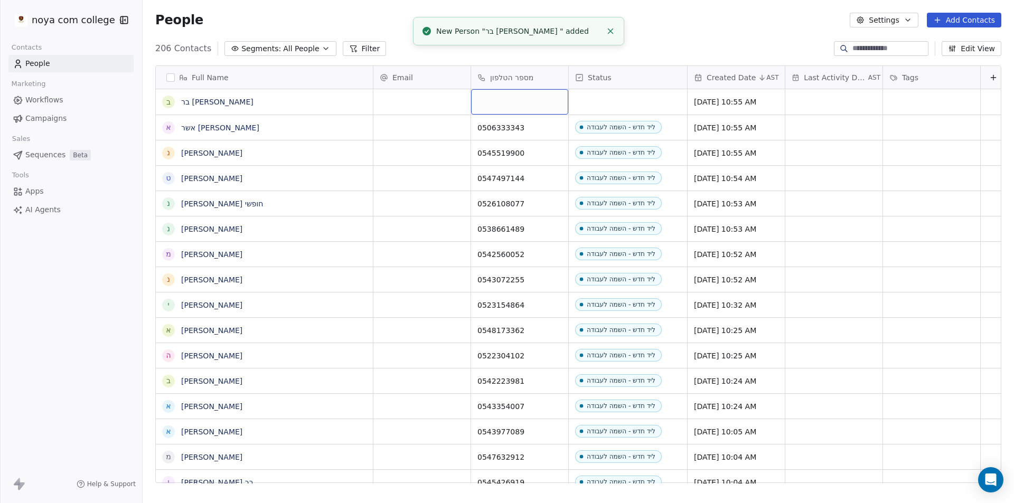
click at [506, 95] on div "grid" at bounding box center [519, 101] width 97 height 25
type input "**********"
click at [648, 95] on html "noya com college Contacts People Marketing Workflows Campaigns Sales Sequences …" at bounding box center [507, 251] width 1014 height 503
click at [648, 95] on div "grid" at bounding box center [628, 101] width 118 height 25
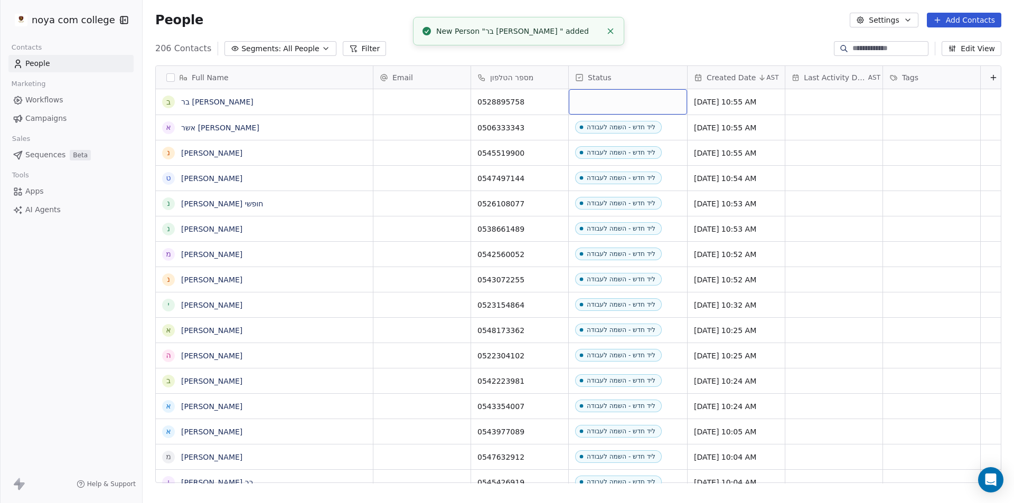
click at [648, 95] on div "grid" at bounding box center [628, 101] width 118 height 25
click at [625, 101] on div "grid" at bounding box center [628, 101] width 118 height 25
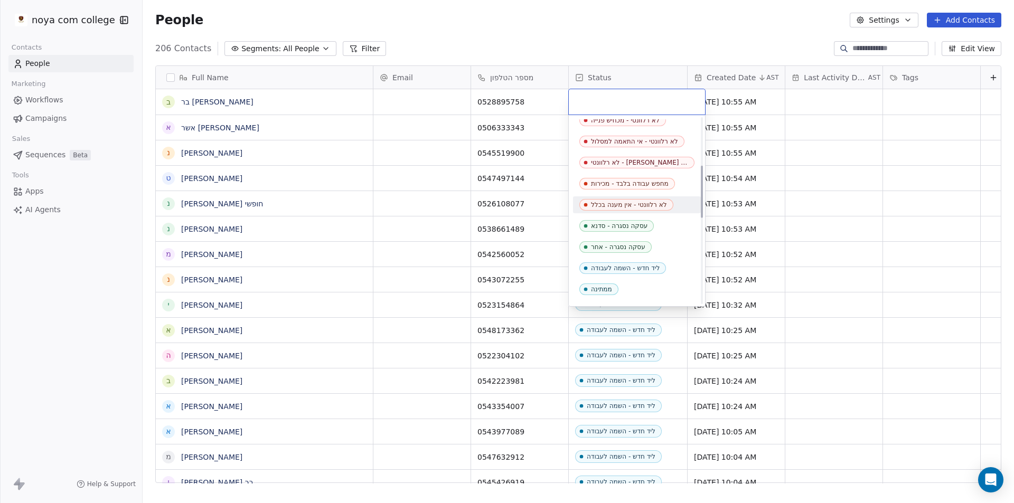
scroll to position [211, 0]
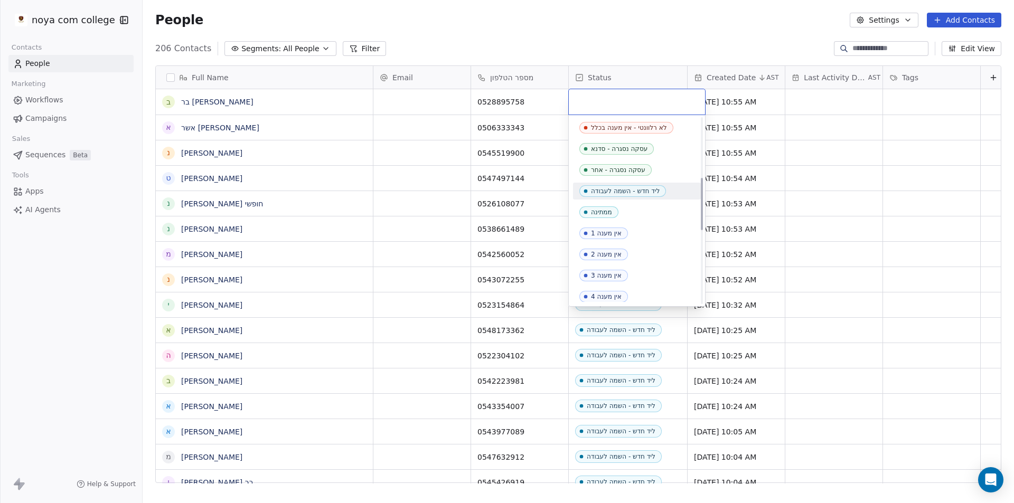
click at [638, 187] on span "ליד חדש - השמה לעבודה" at bounding box center [622, 191] width 87 height 12
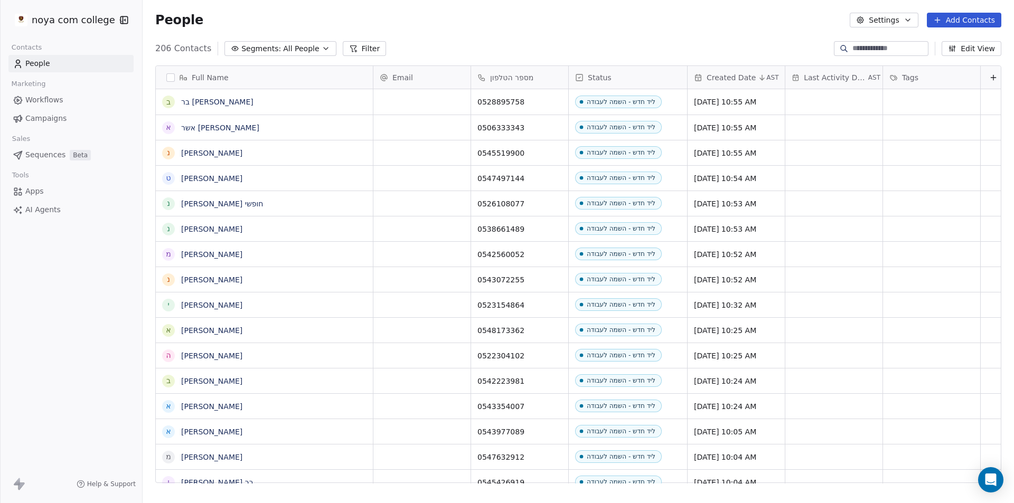
click at [711, 6] on div "People Settings Add Contacts" at bounding box center [578, 20] width 871 height 40
click at [880, 51] on input at bounding box center [889, 48] width 74 height 11
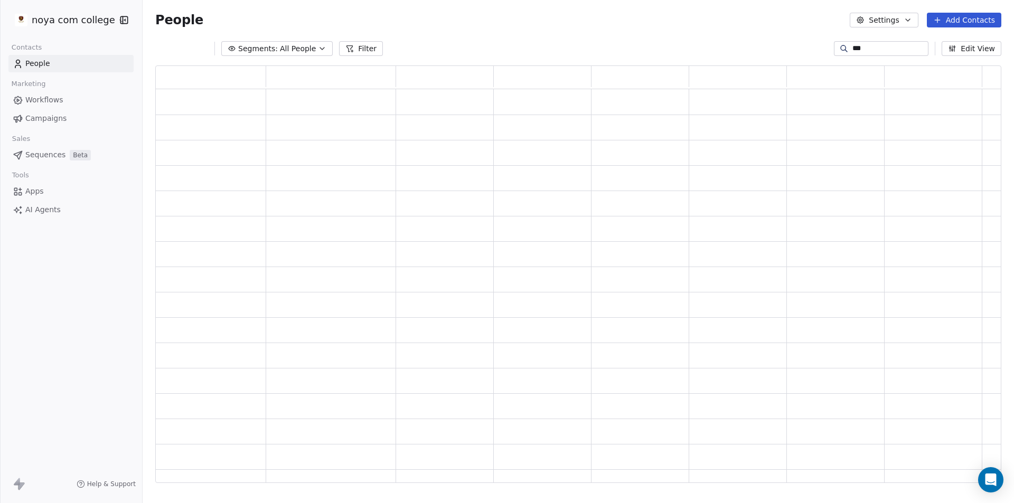
scroll to position [0, 0]
type input "*"
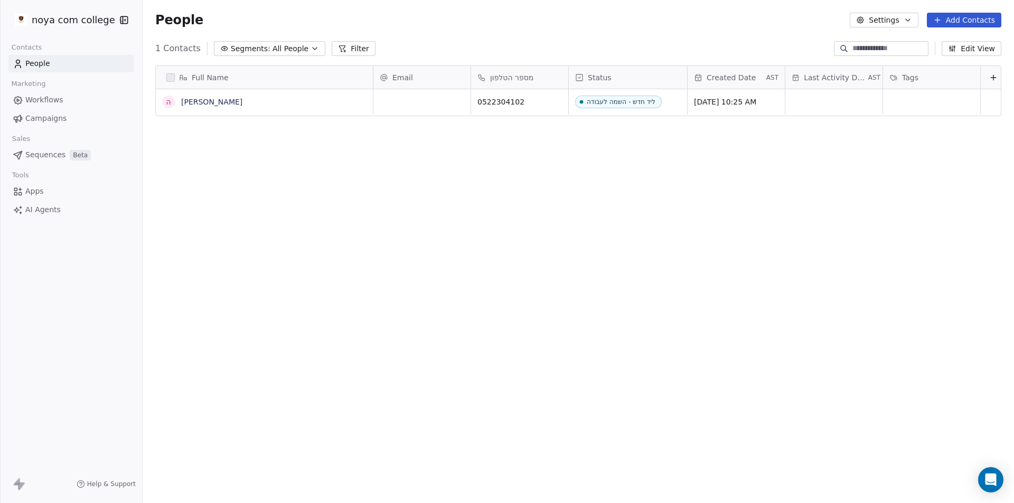
type input "*"
